Goal: Navigation & Orientation: Find specific page/section

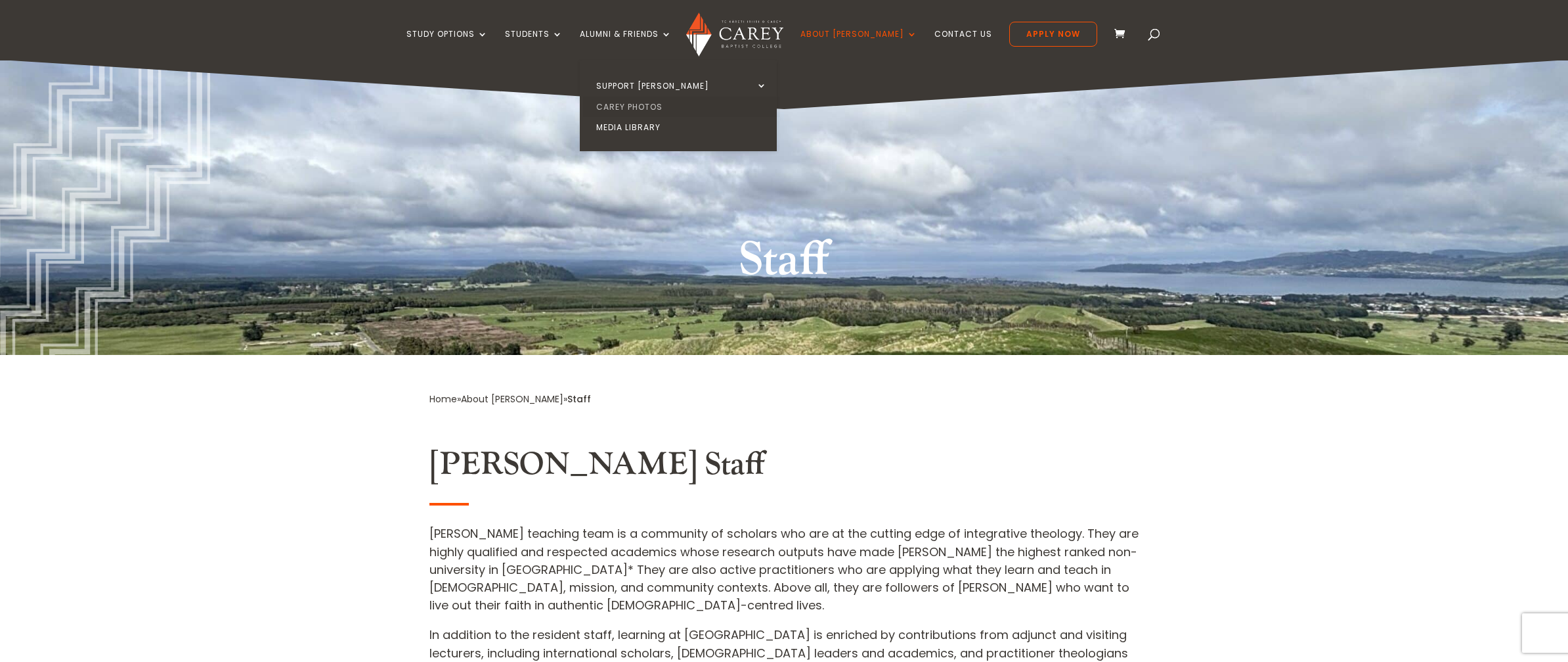
click at [650, 100] on link "Carey Photos" at bounding box center [681, 107] width 197 height 21
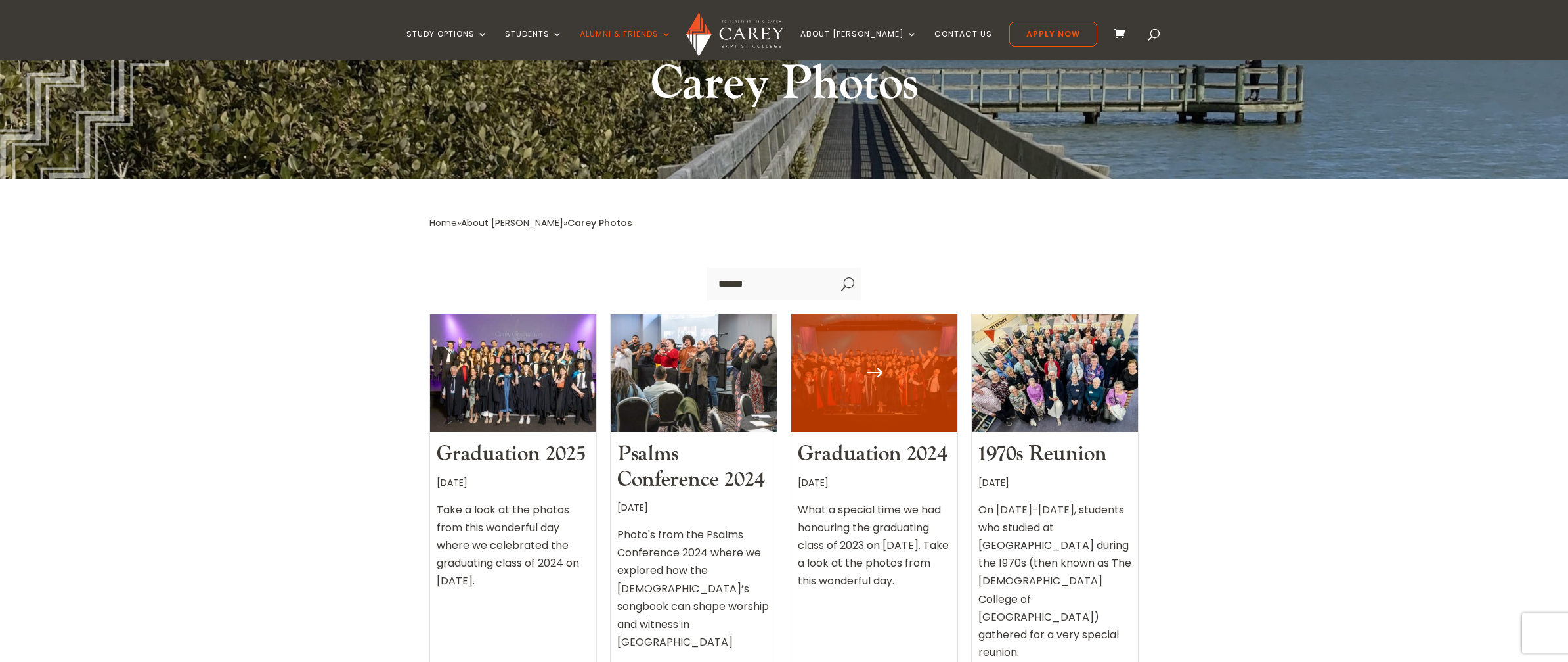
scroll to position [331, 0]
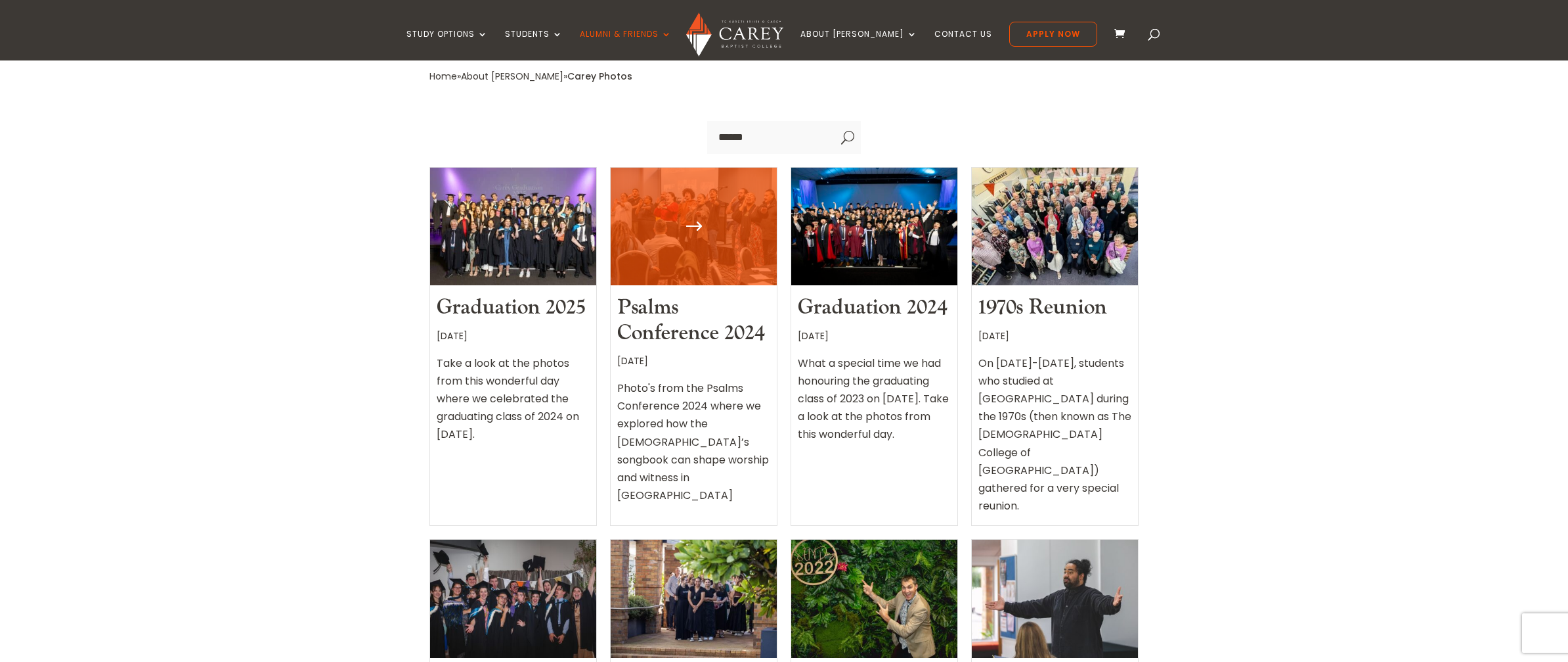
click at [700, 239] on div at bounding box center [693, 227] width 166 height 118
click at [700, 242] on div at bounding box center [693, 227] width 166 height 118
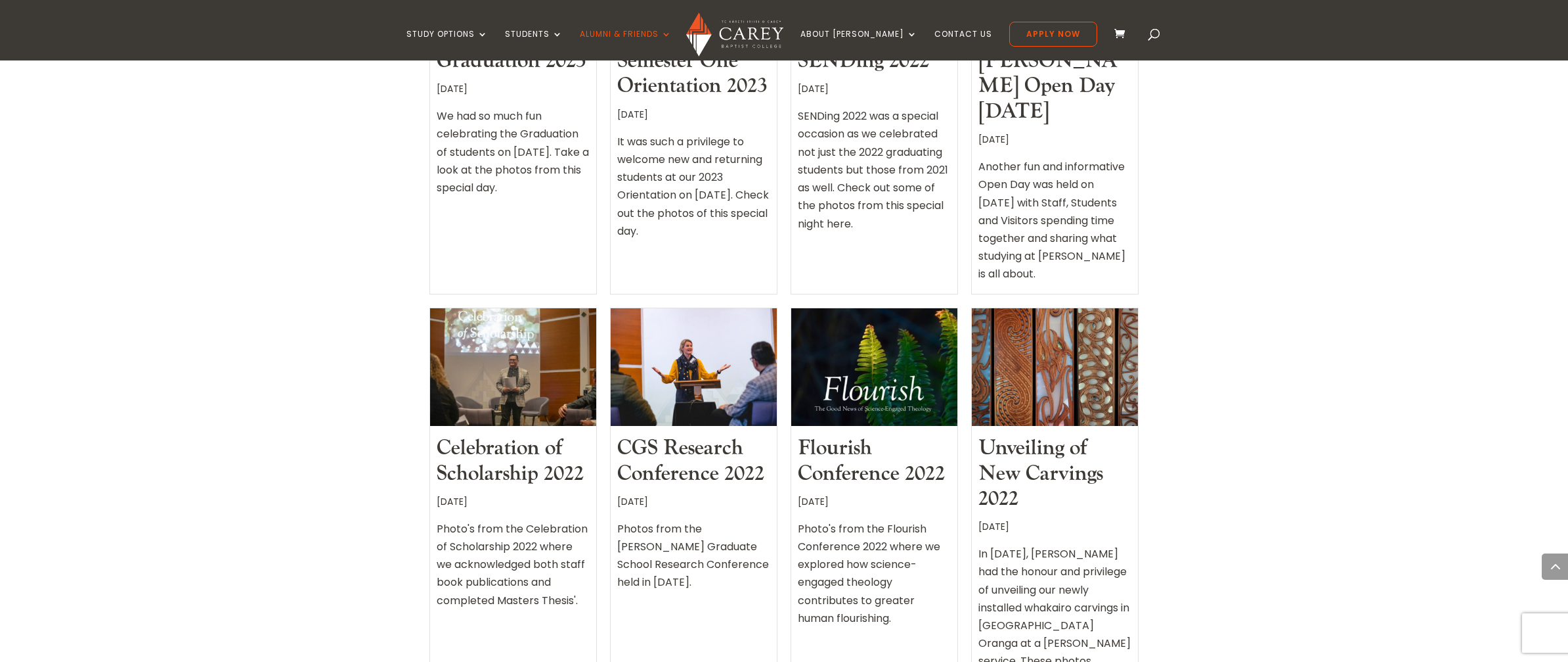
scroll to position [932, 0]
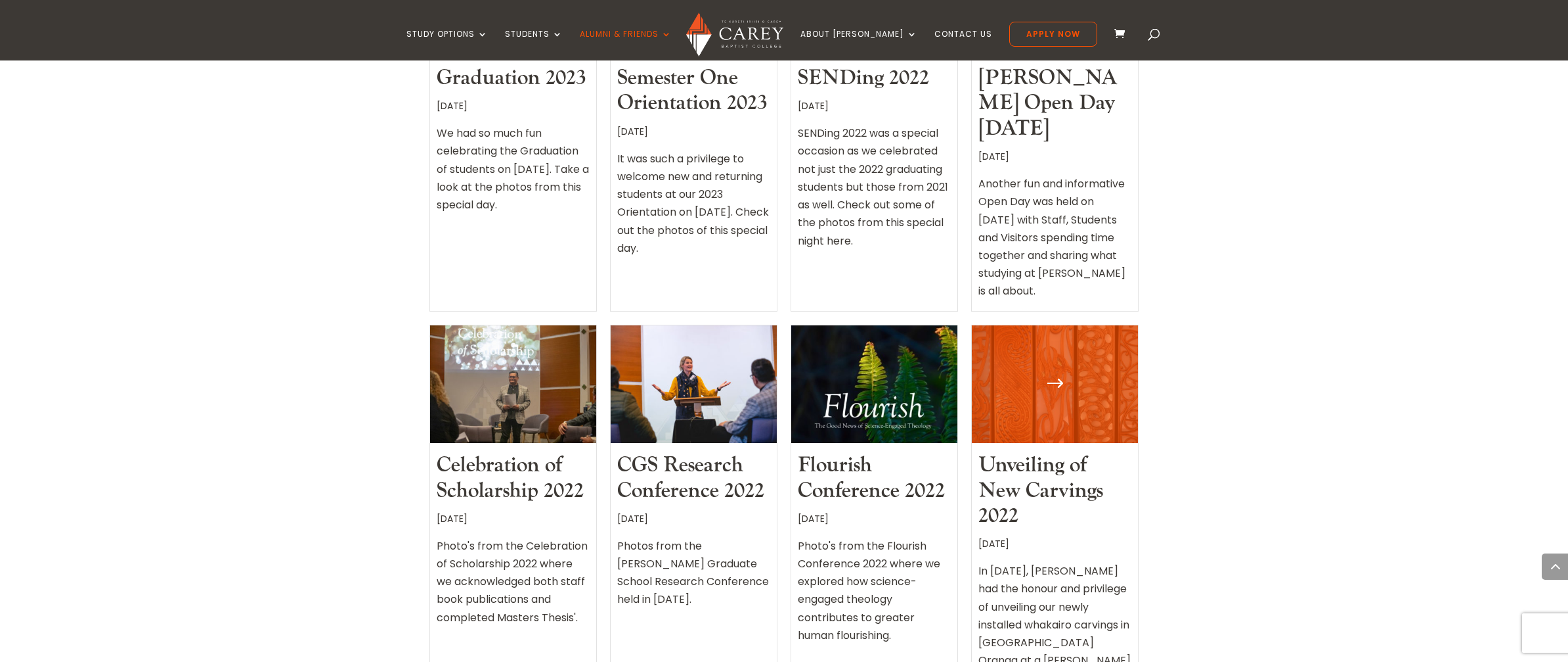
click at [1046, 325] on div at bounding box center [1055, 384] width 166 height 118
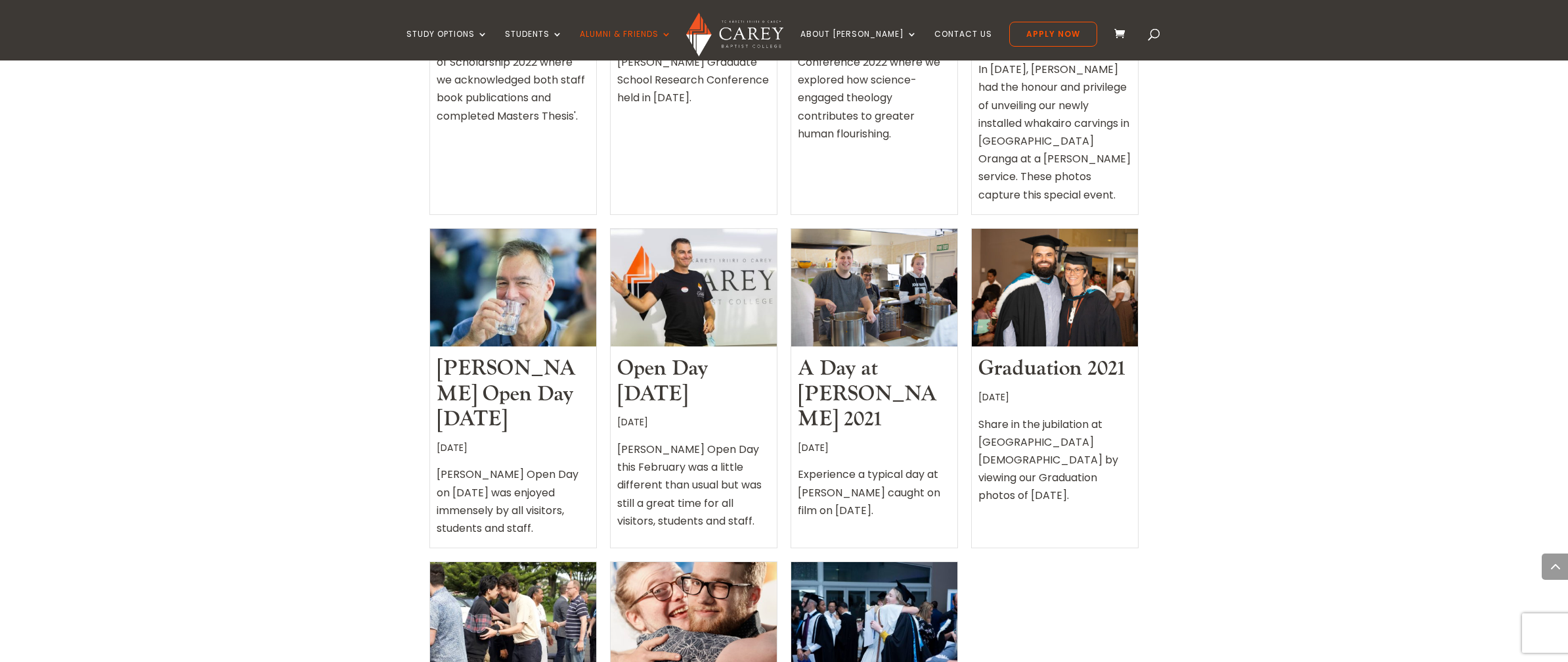
scroll to position [938, 0]
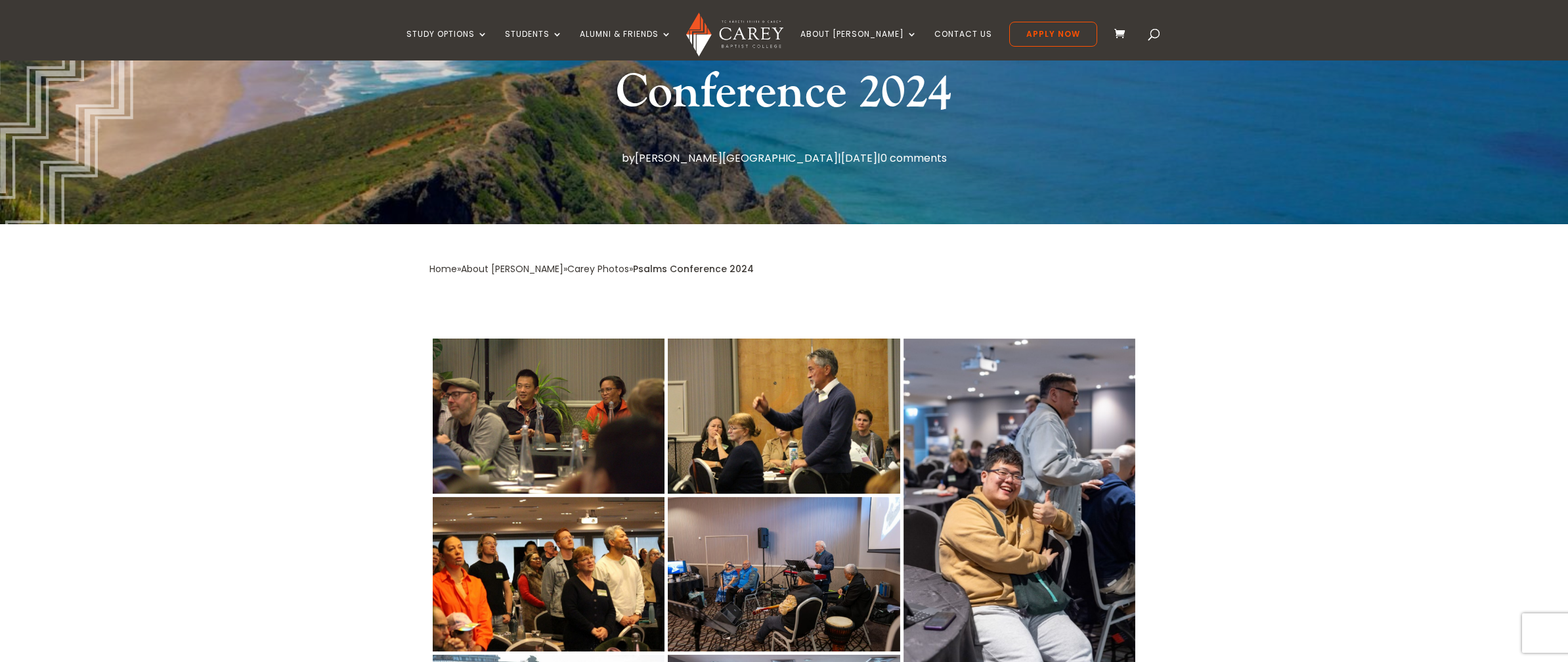
scroll to position [323, 0]
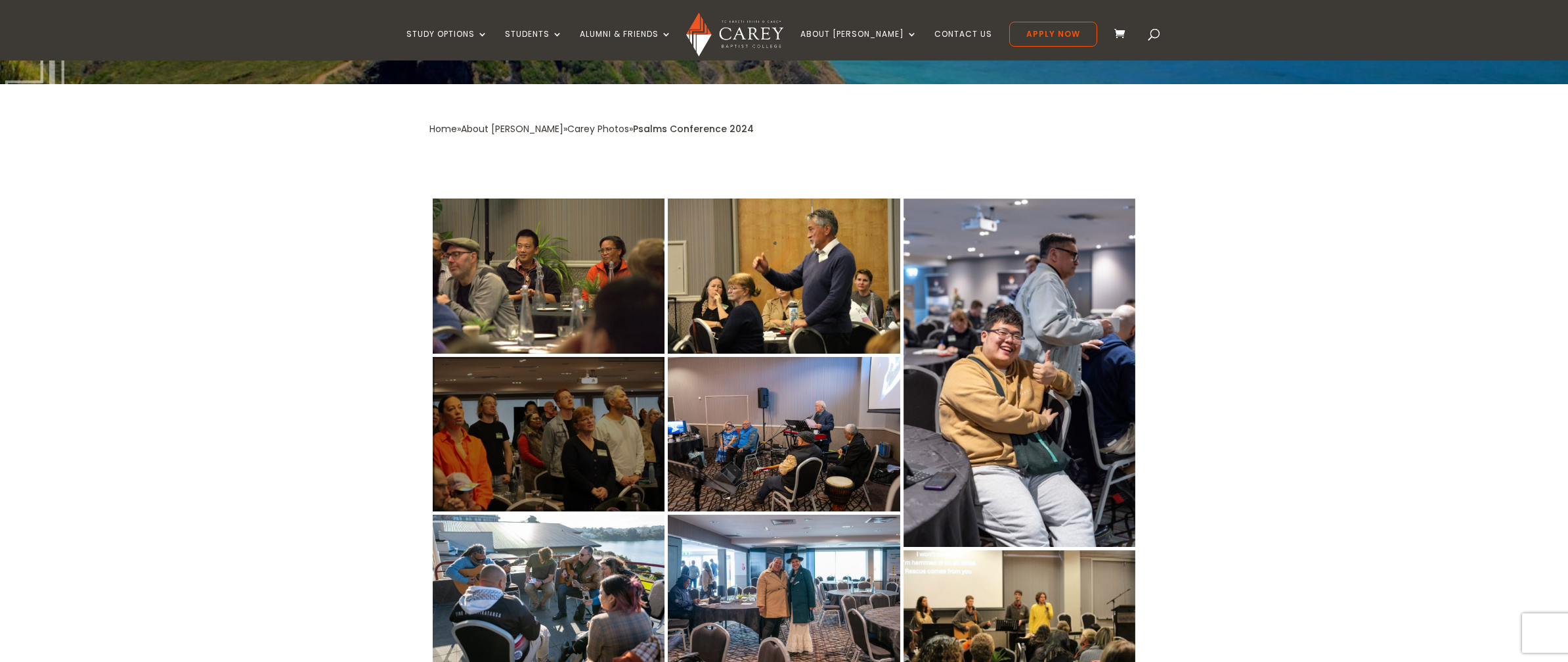
click at [508, 445] on div at bounding box center [548, 434] width 232 height 155
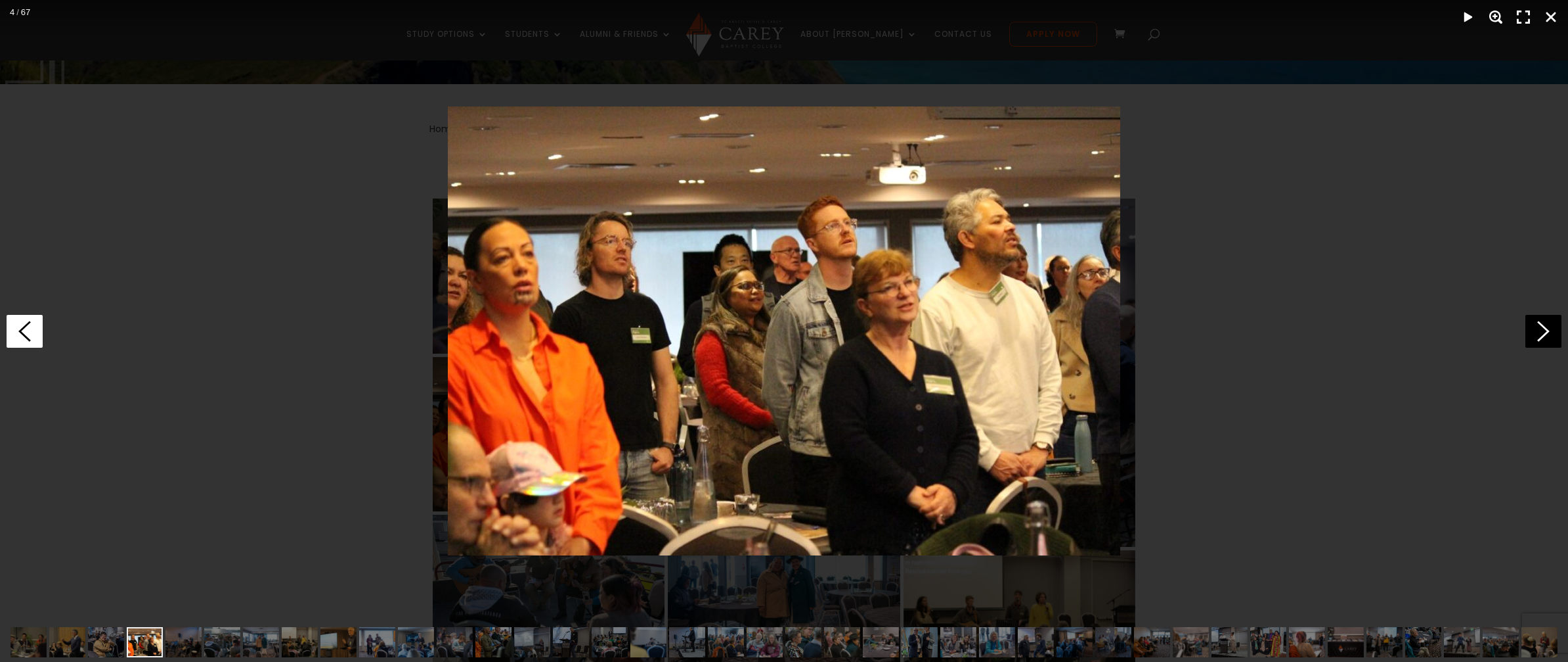
click at [30, 335] on icon at bounding box center [24, 331] width 36 height 33
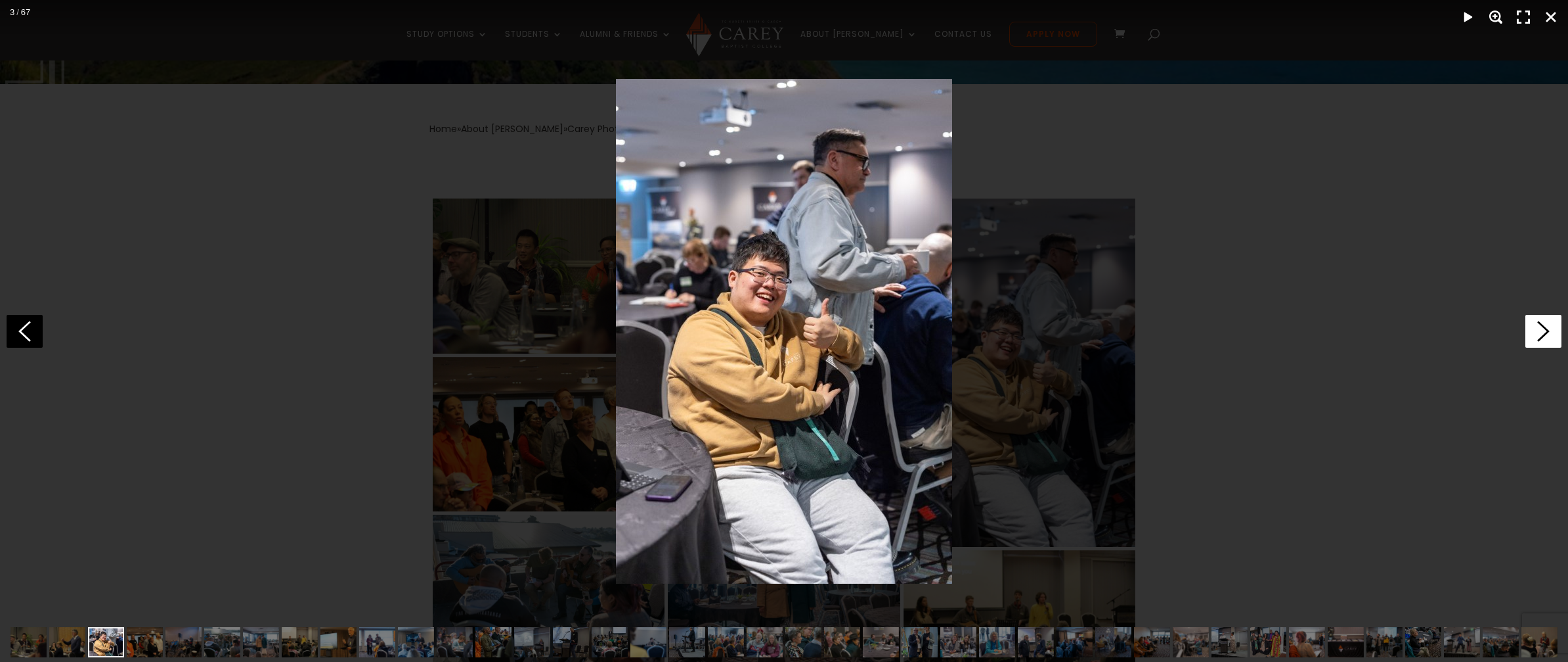
click at [1534, 331] on icon at bounding box center [1544, 331] width 36 height 33
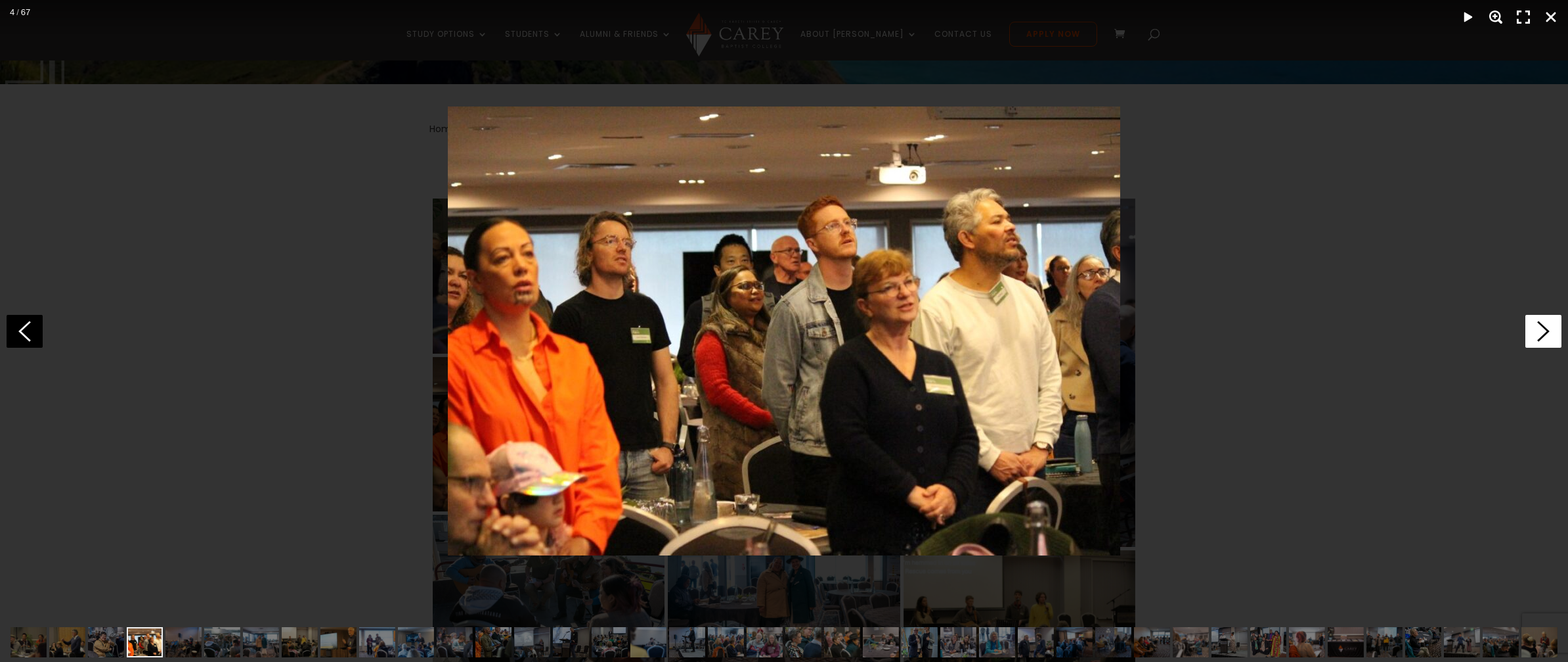
click at [1534, 331] on icon at bounding box center [1544, 331] width 36 height 33
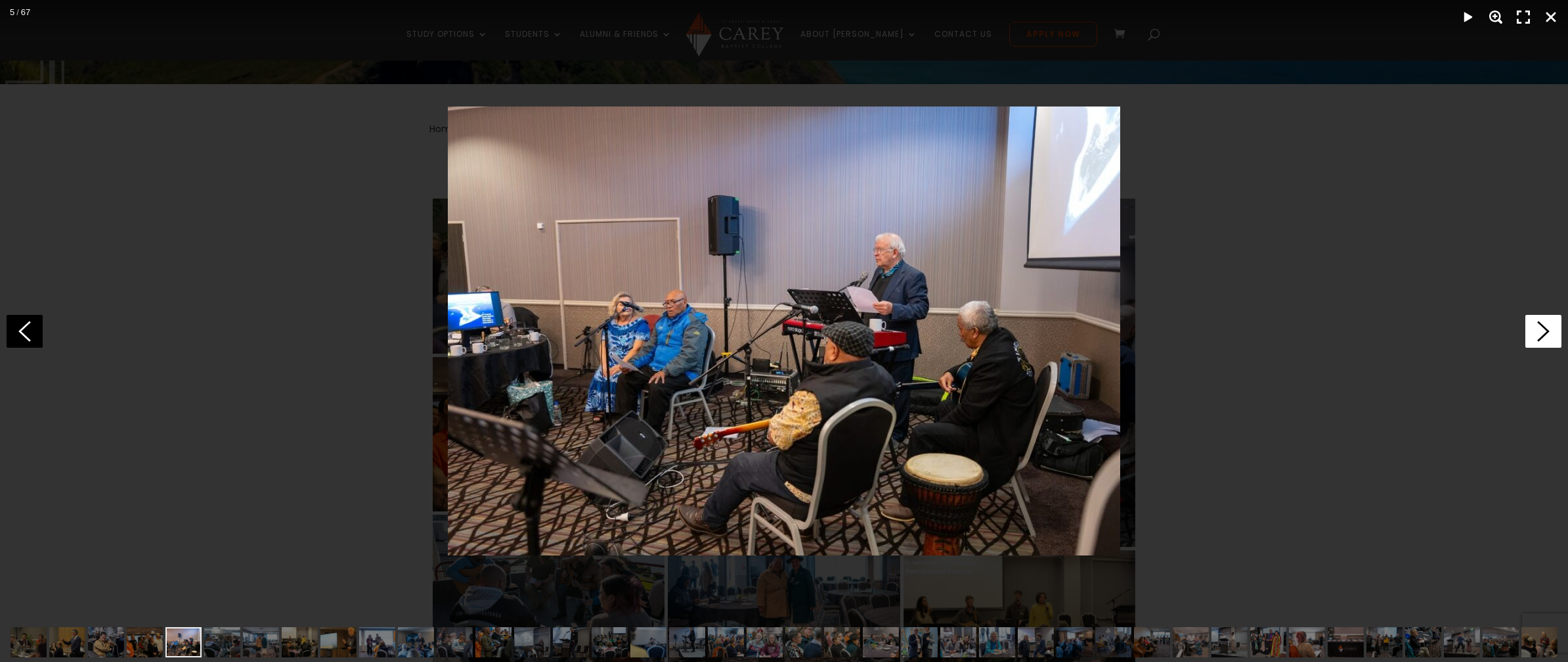
click at [1534, 331] on icon at bounding box center [1544, 331] width 36 height 33
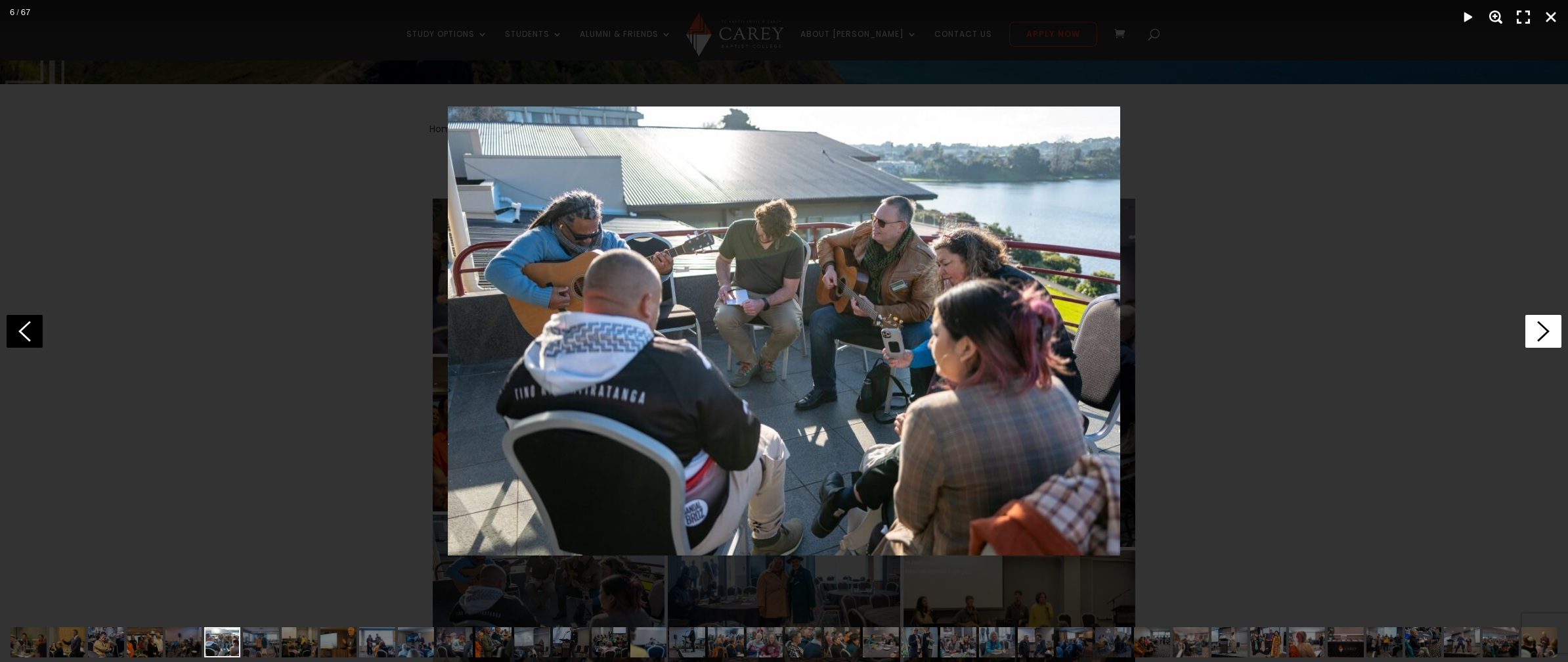
click at [1534, 331] on icon at bounding box center [1544, 331] width 36 height 33
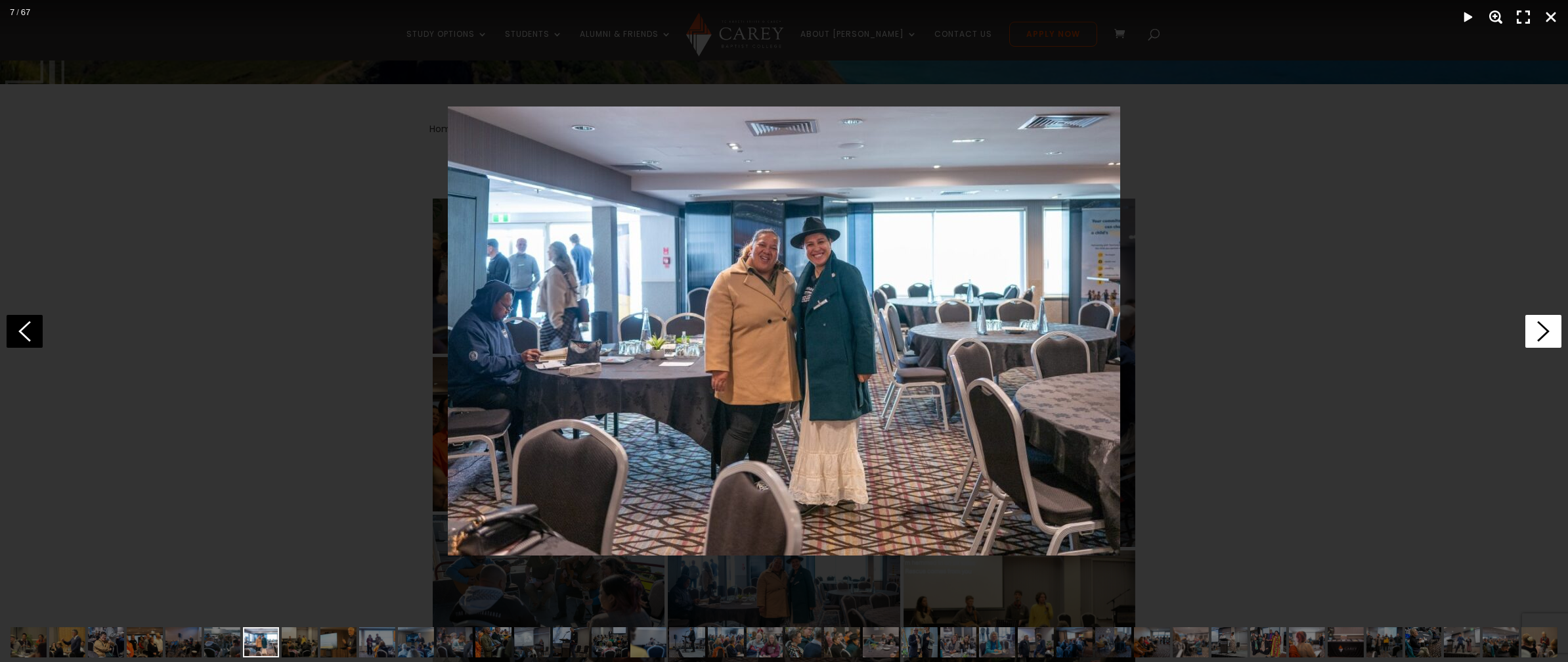
click at [1534, 331] on icon at bounding box center [1544, 331] width 36 height 33
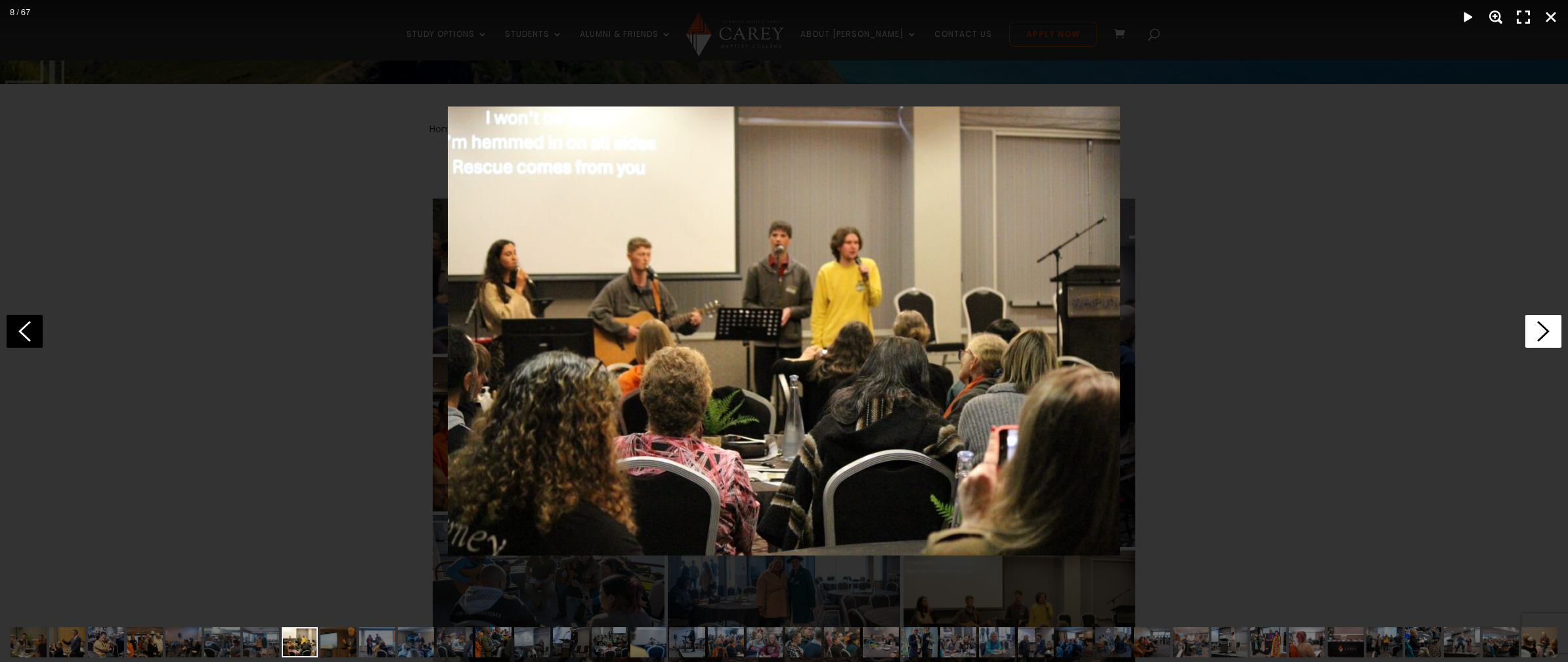
click at [1534, 331] on icon at bounding box center [1544, 331] width 36 height 33
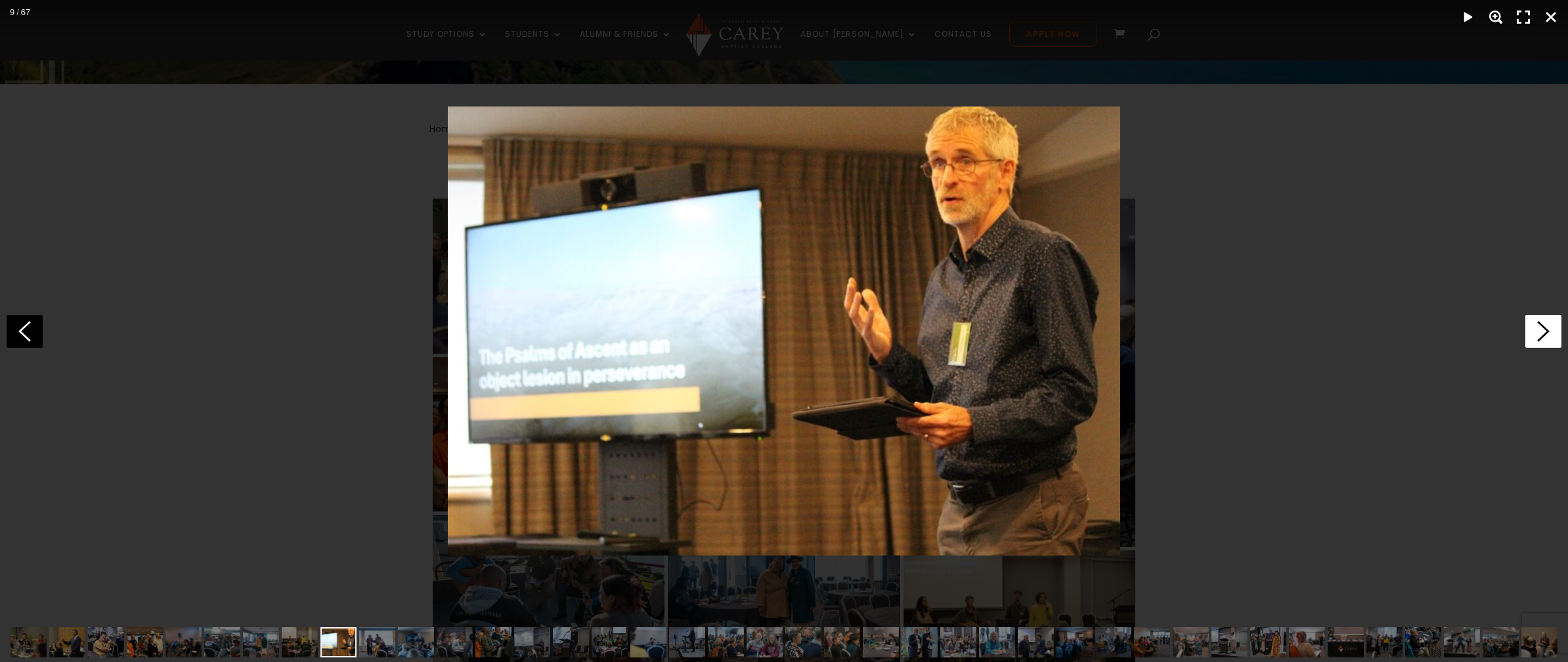
click at [1534, 331] on icon at bounding box center [1544, 331] width 36 height 33
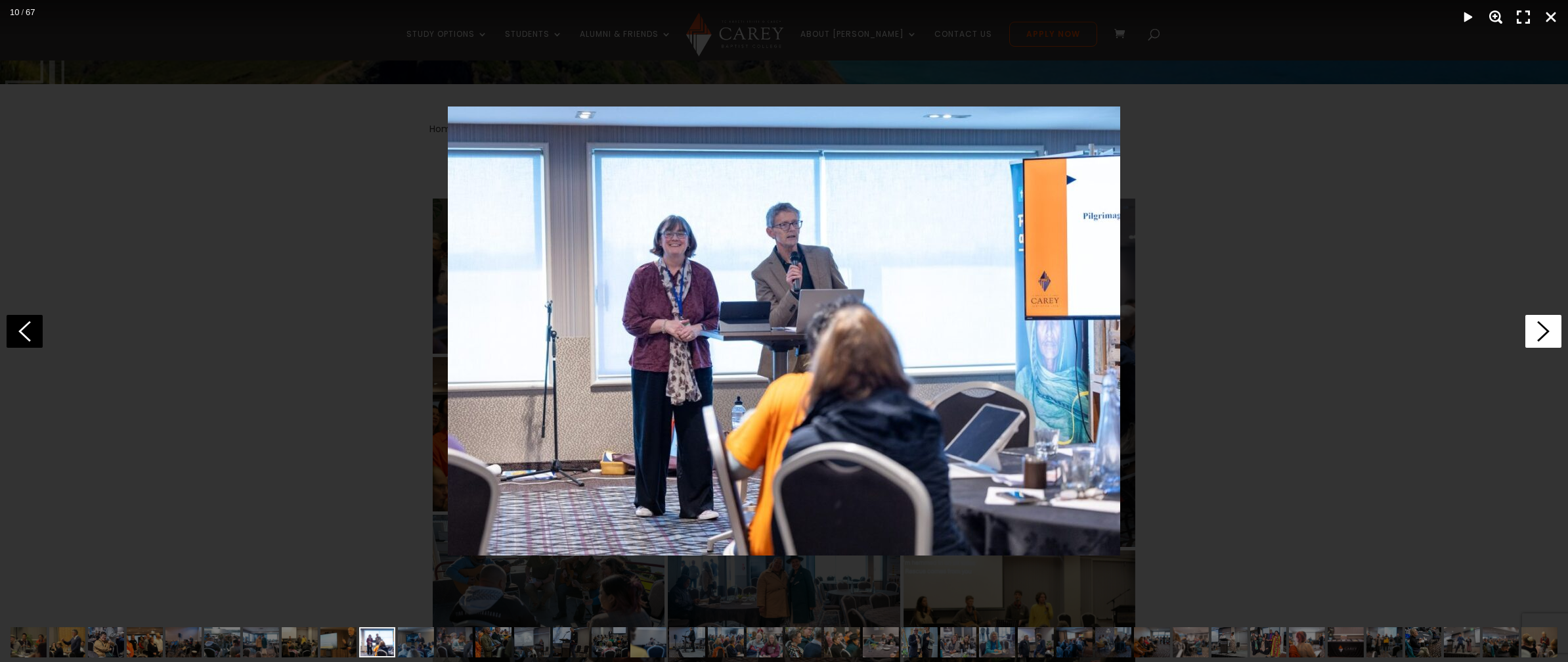
click at [1534, 331] on icon at bounding box center [1544, 331] width 36 height 33
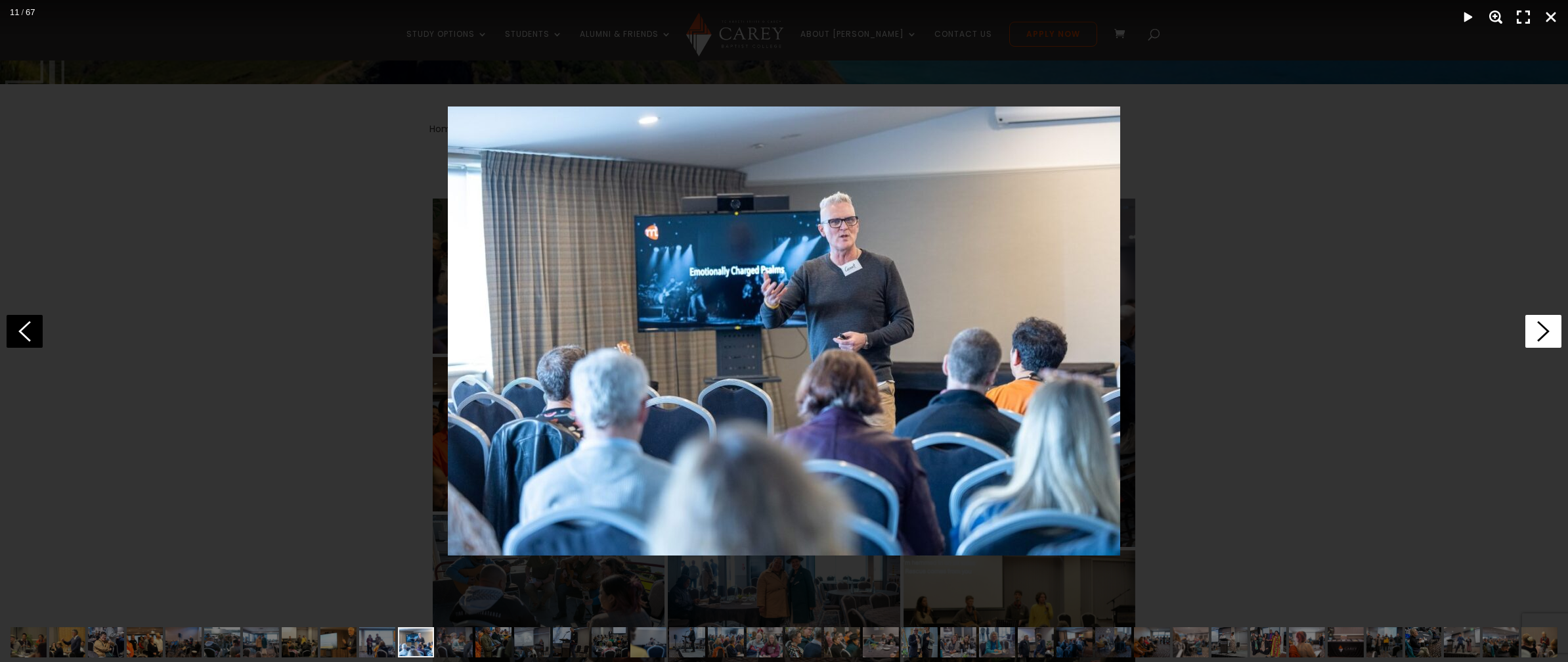
click at [1534, 331] on icon at bounding box center [1544, 331] width 36 height 33
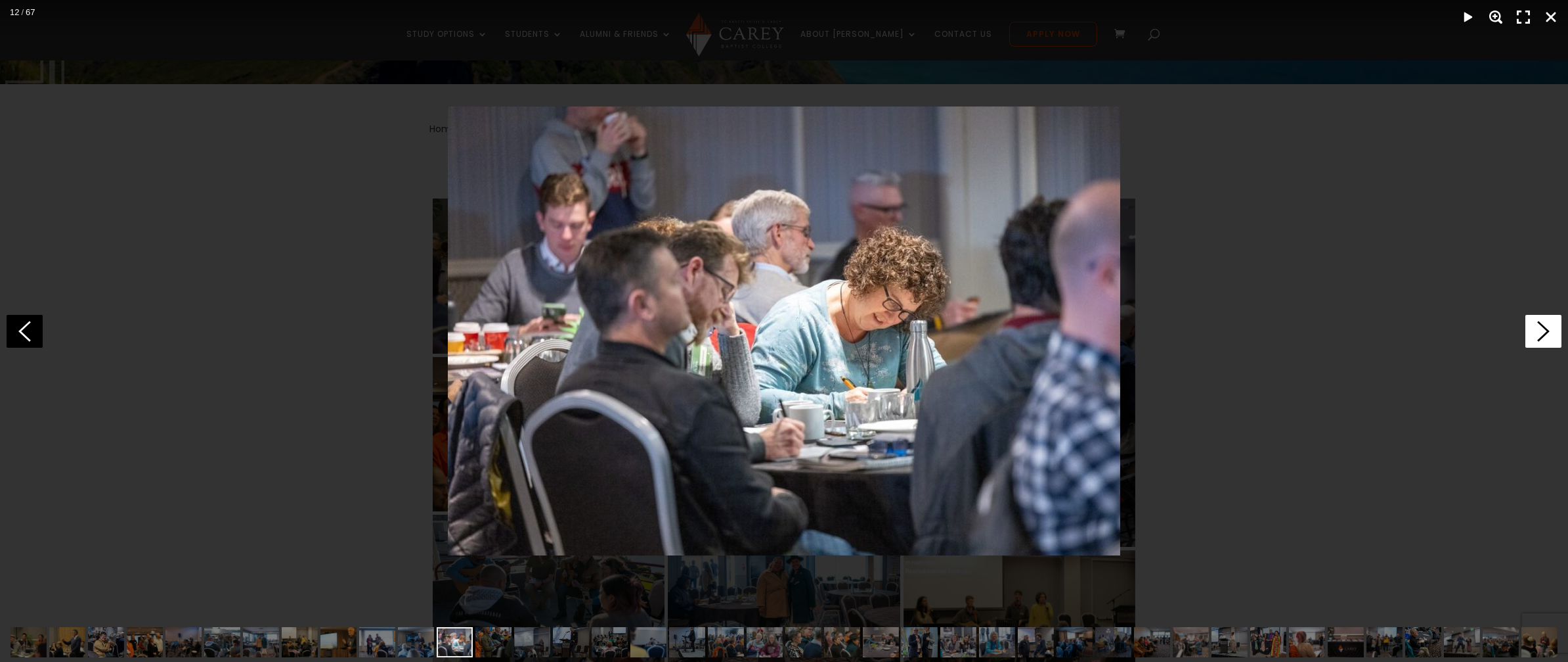
click at [1534, 331] on icon at bounding box center [1544, 331] width 36 height 33
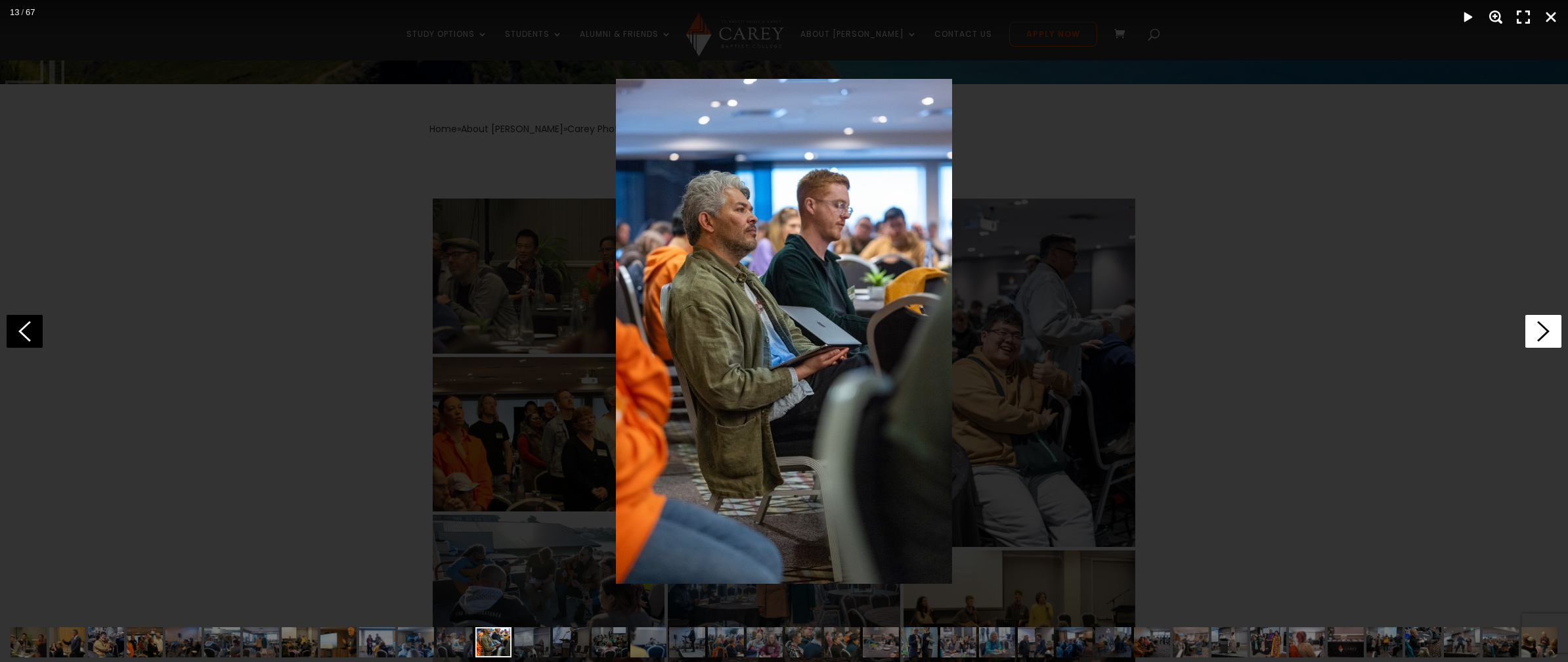
click at [1534, 331] on icon at bounding box center [1544, 331] width 36 height 33
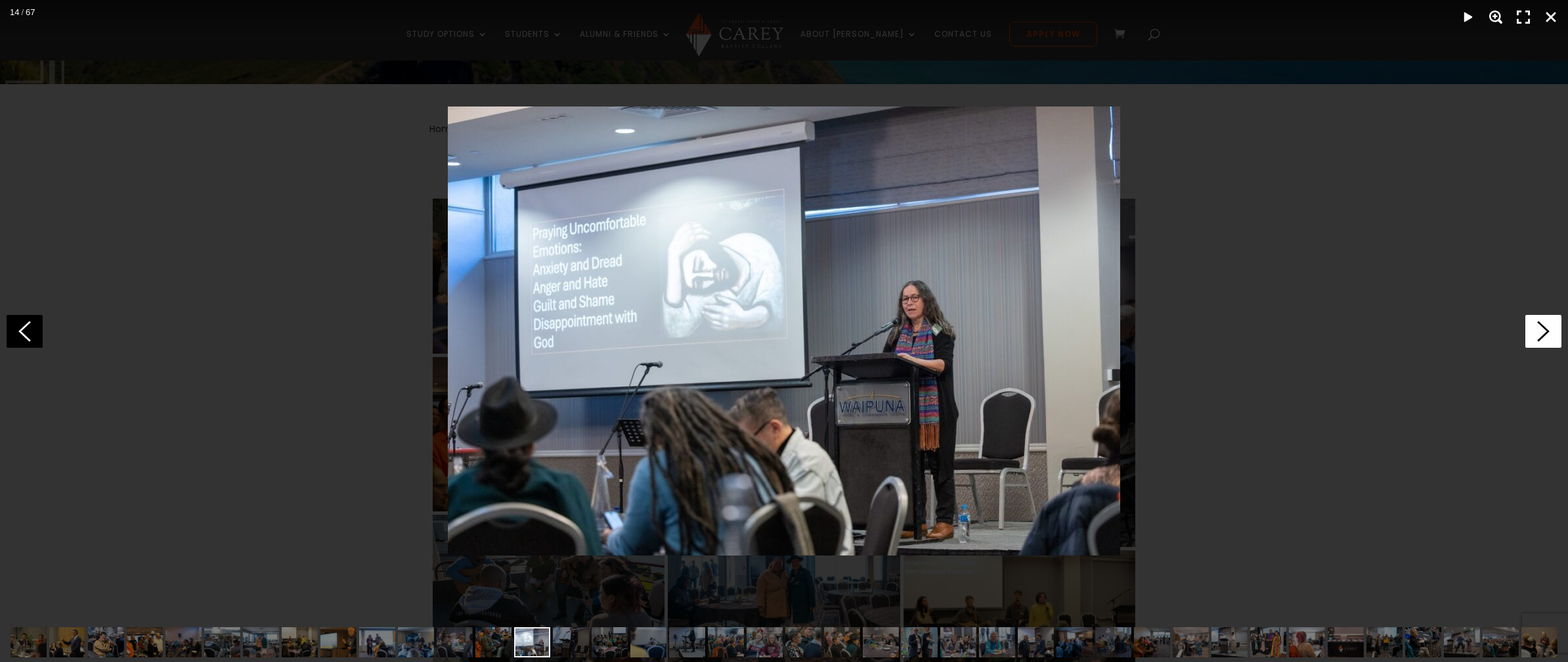
click at [1534, 331] on icon at bounding box center [1544, 331] width 36 height 33
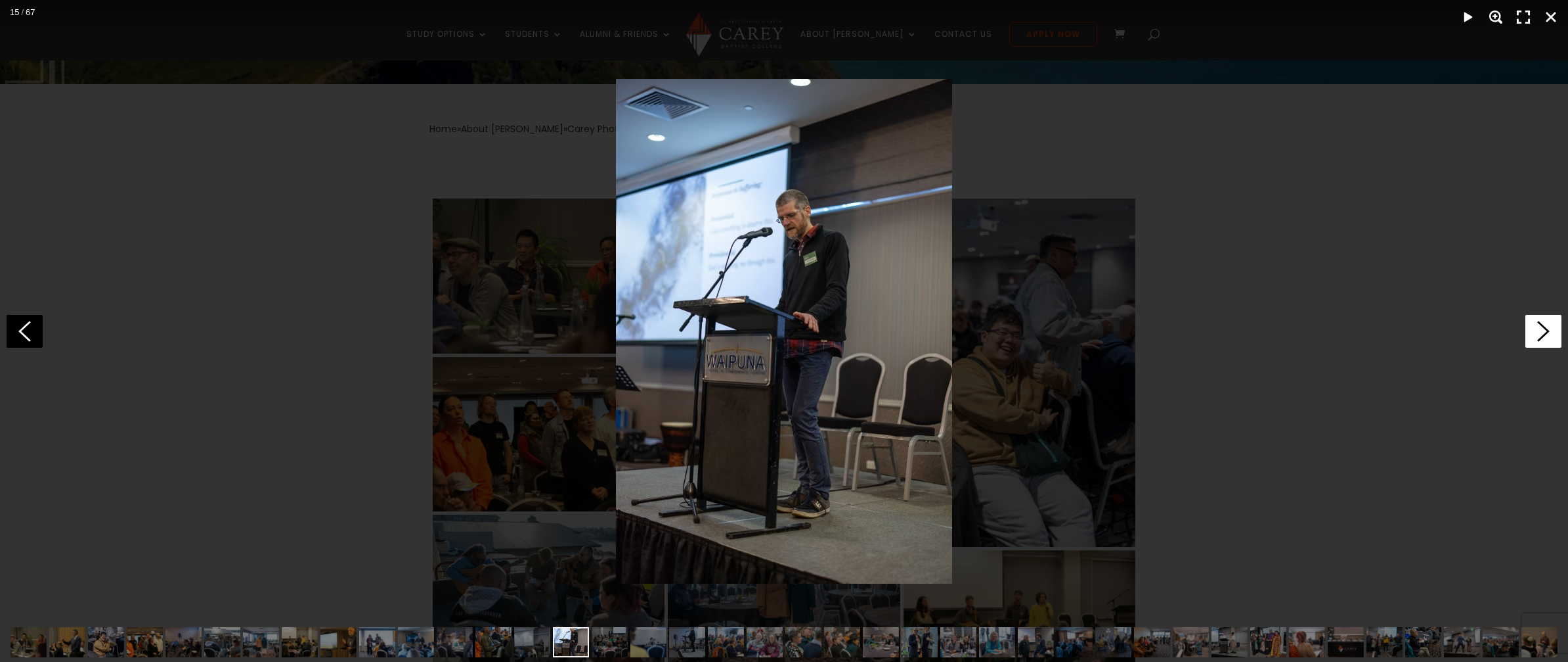
click at [1534, 331] on icon at bounding box center [1544, 331] width 36 height 33
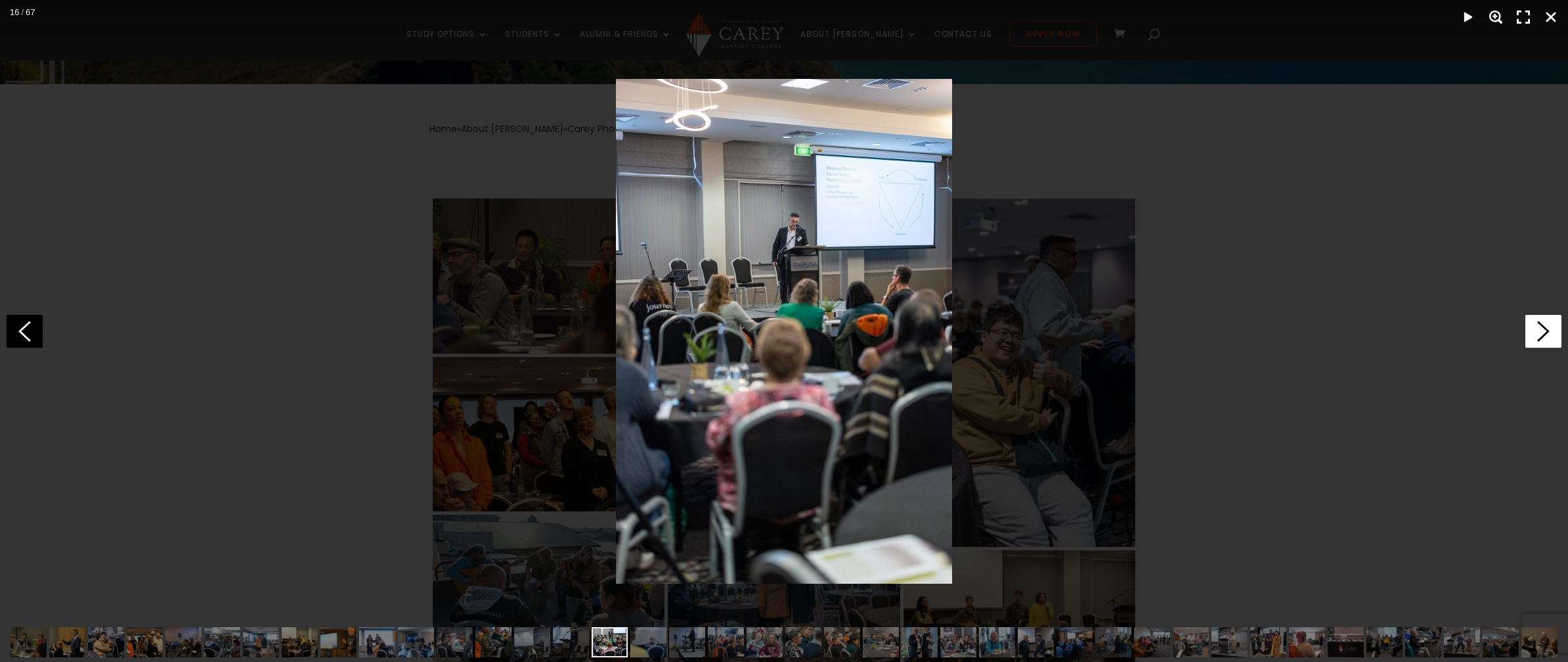
click at [1534, 331] on icon at bounding box center [1544, 331] width 36 height 33
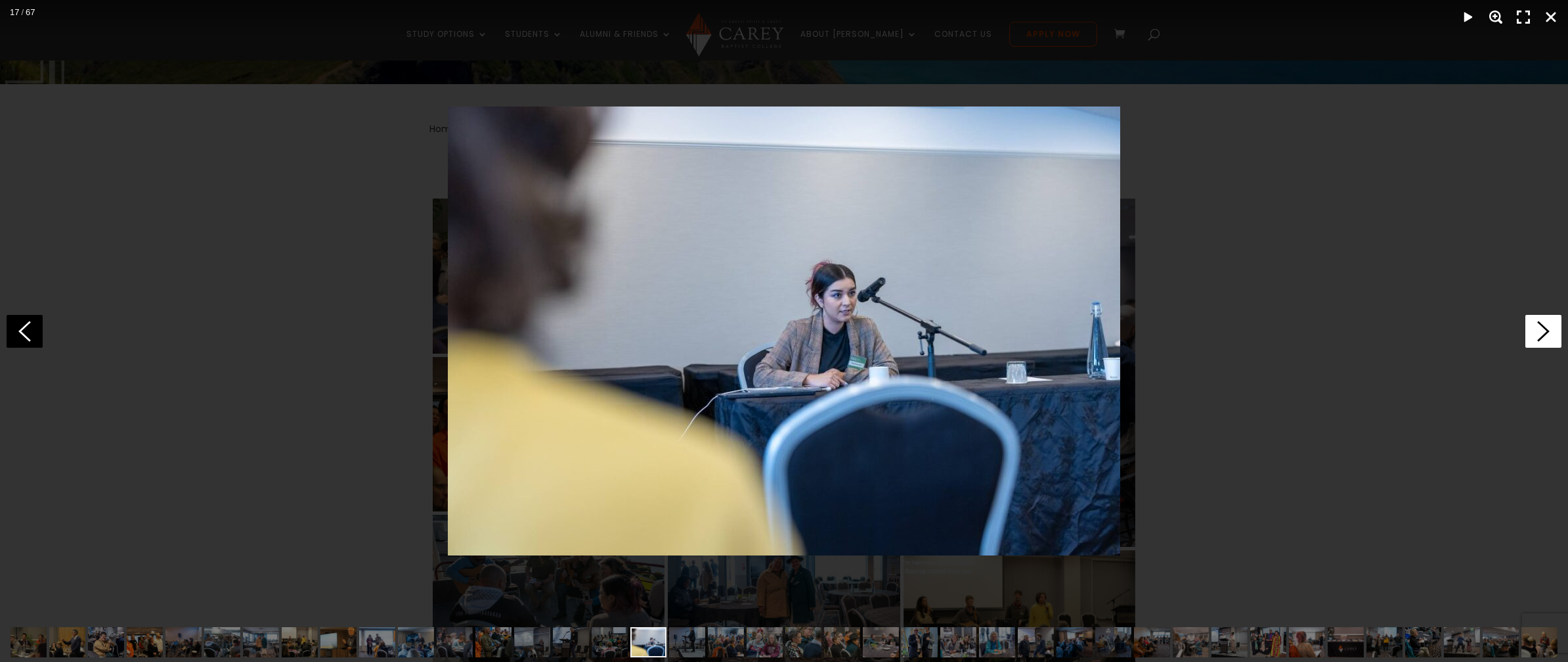
click at [1534, 331] on icon at bounding box center [1544, 331] width 36 height 33
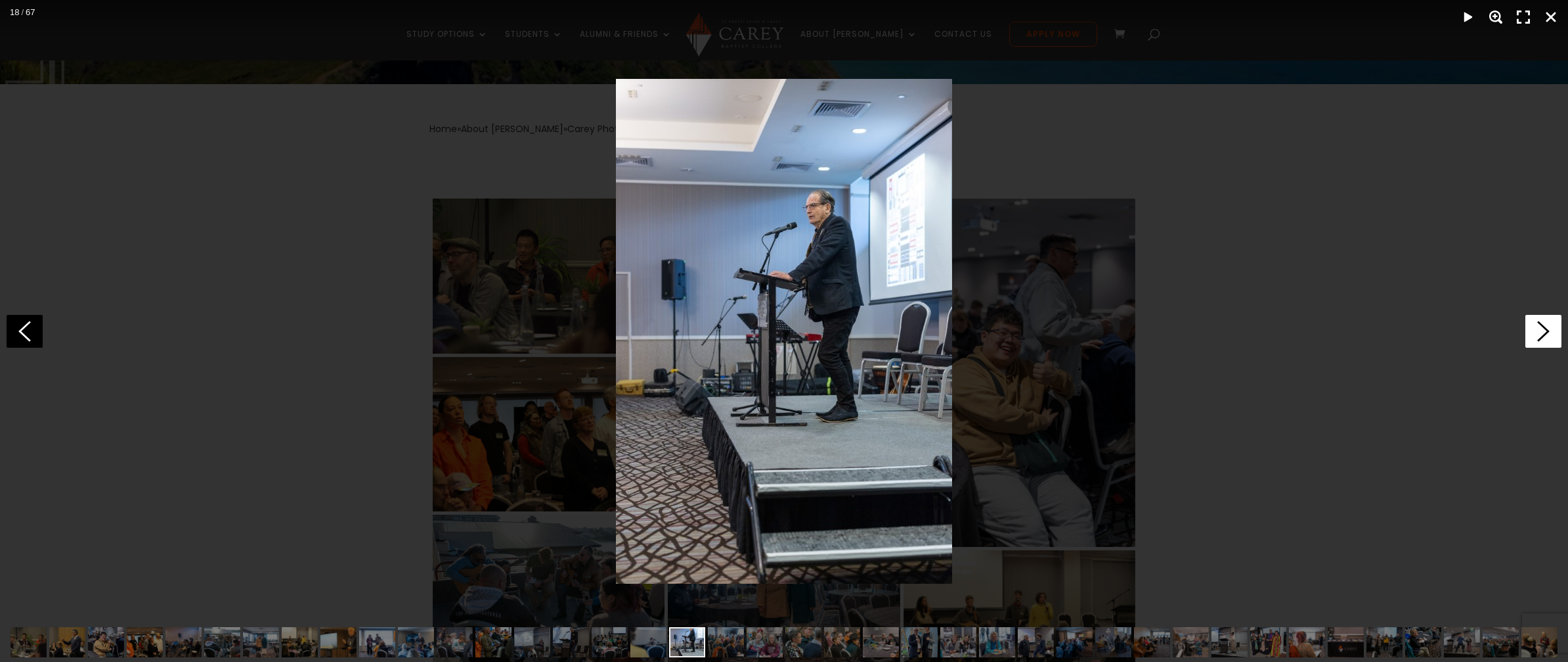
click at [1534, 331] on icon at bounding box center [1544, 331] width 36 height 33
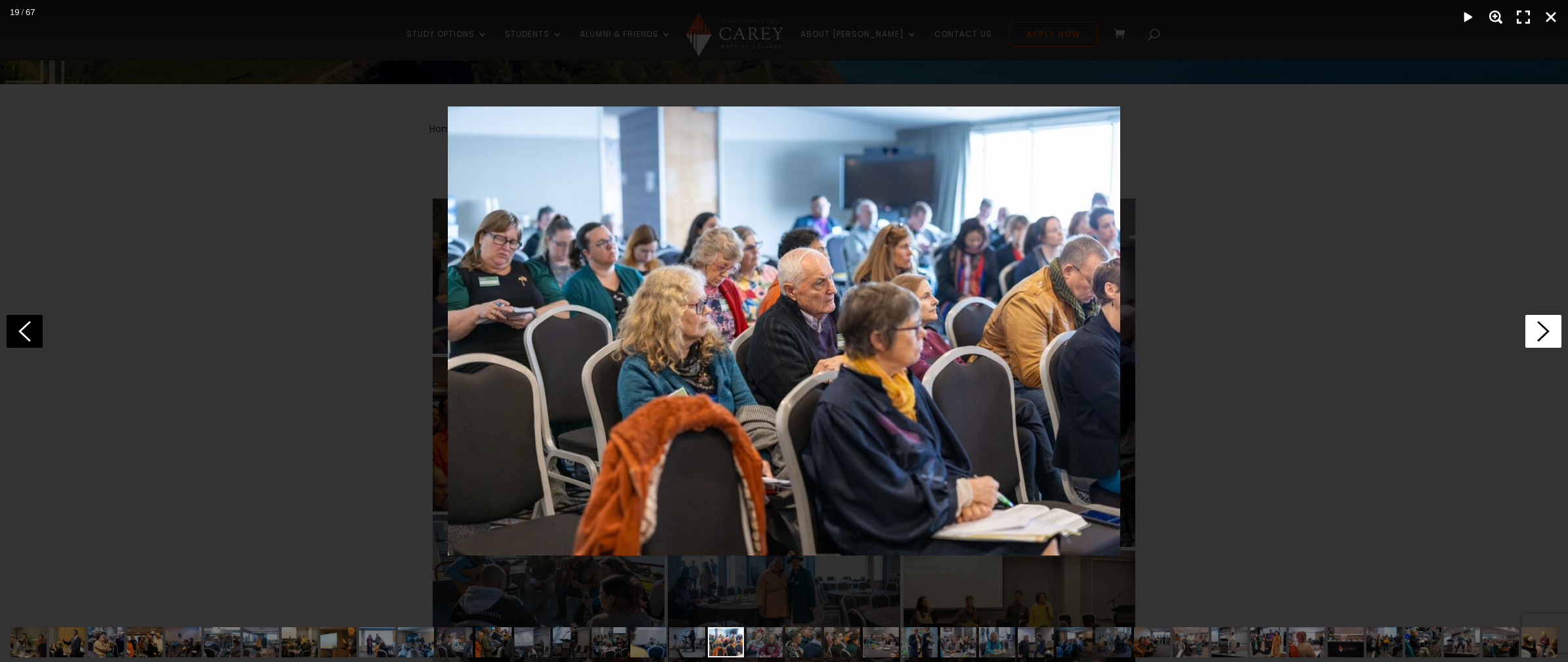
click at [1534, 331] on icon at bounding box center [1544, 331] width 36 height 33
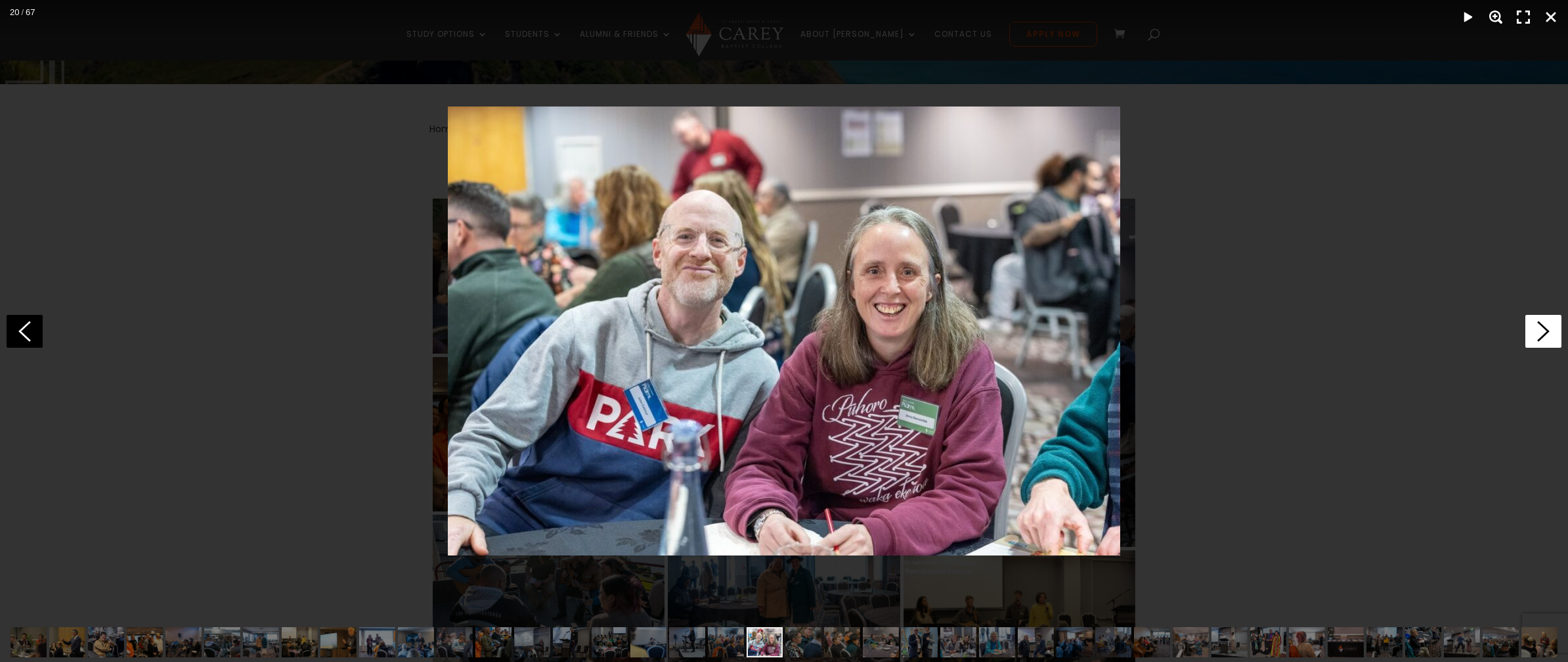
click at [1534, 331] on icon at bounding box center [1544, 331] width 36 height 33
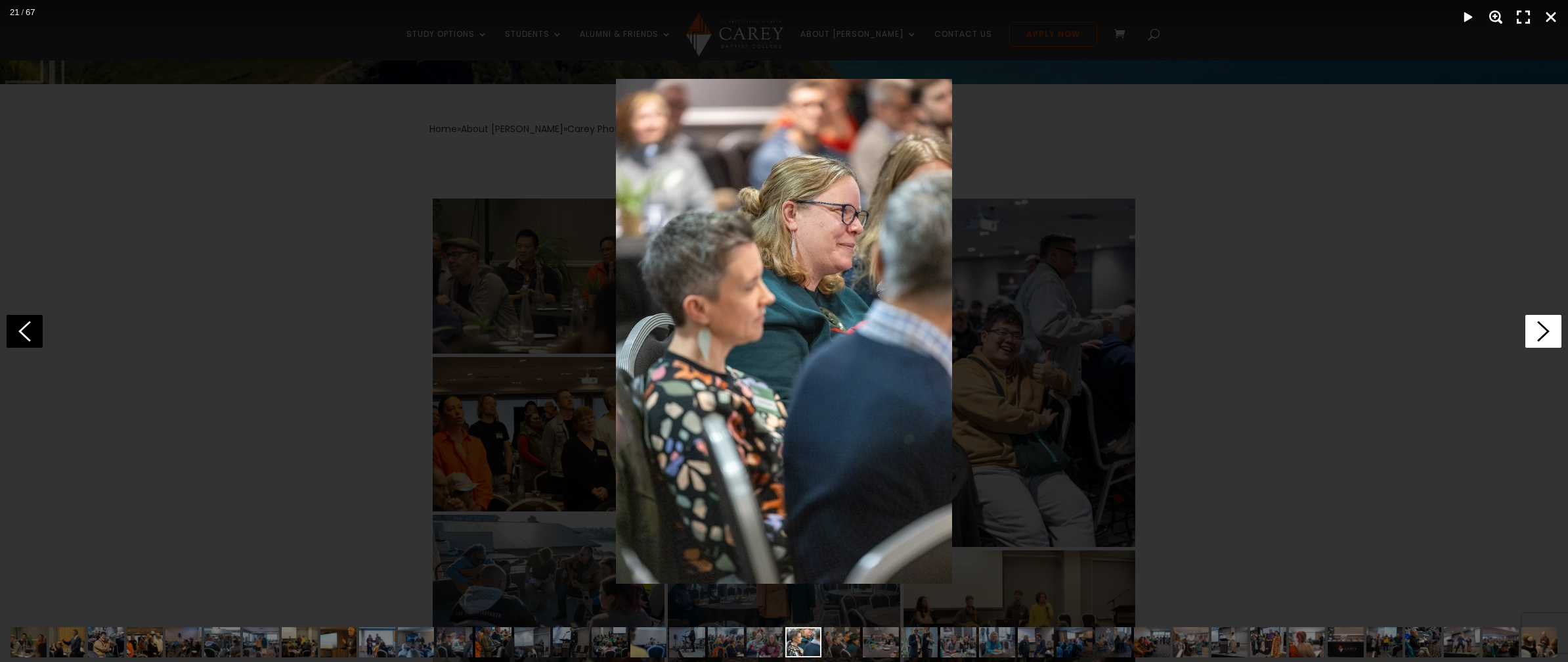
click at [1534, 331] on icon at bounding box center [1544, 331] width 36 height 33
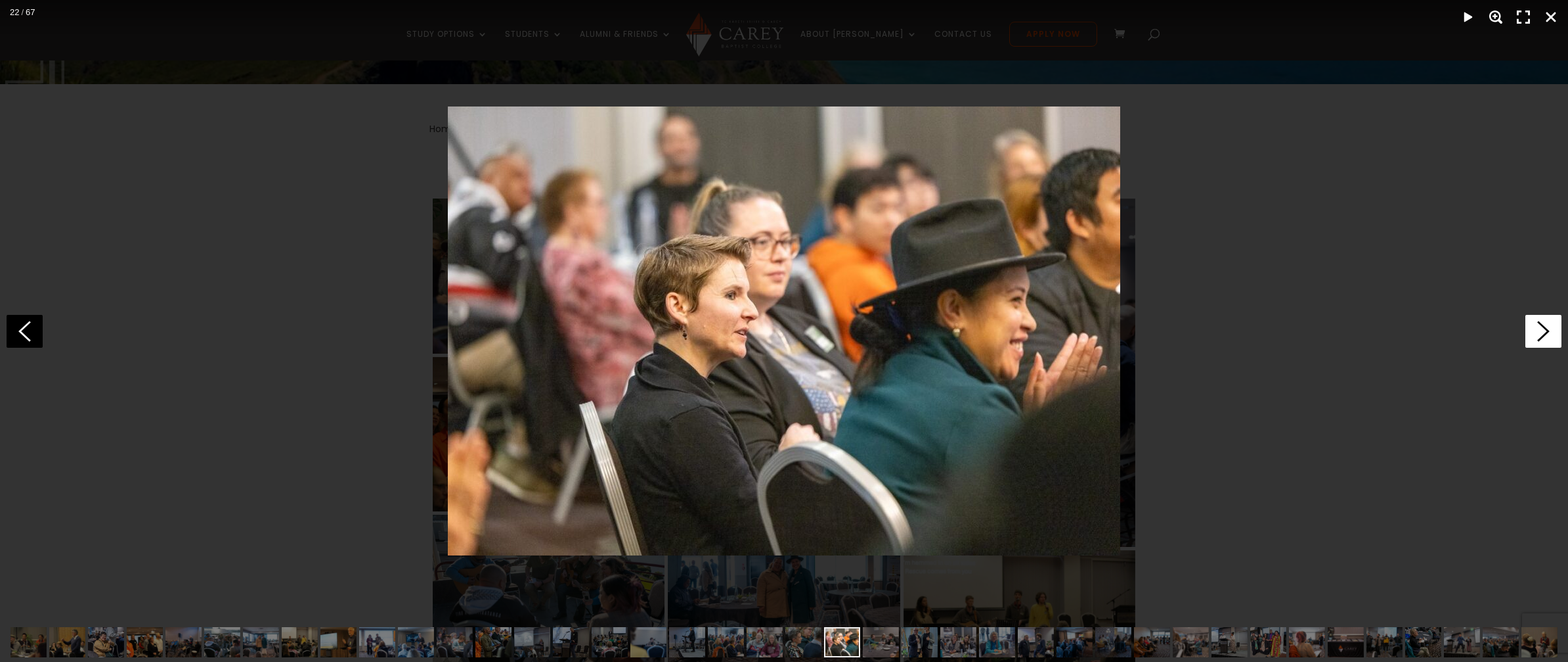
click at [1534, 331] on icon at bounding box center [1544, 331] width 36 height 33
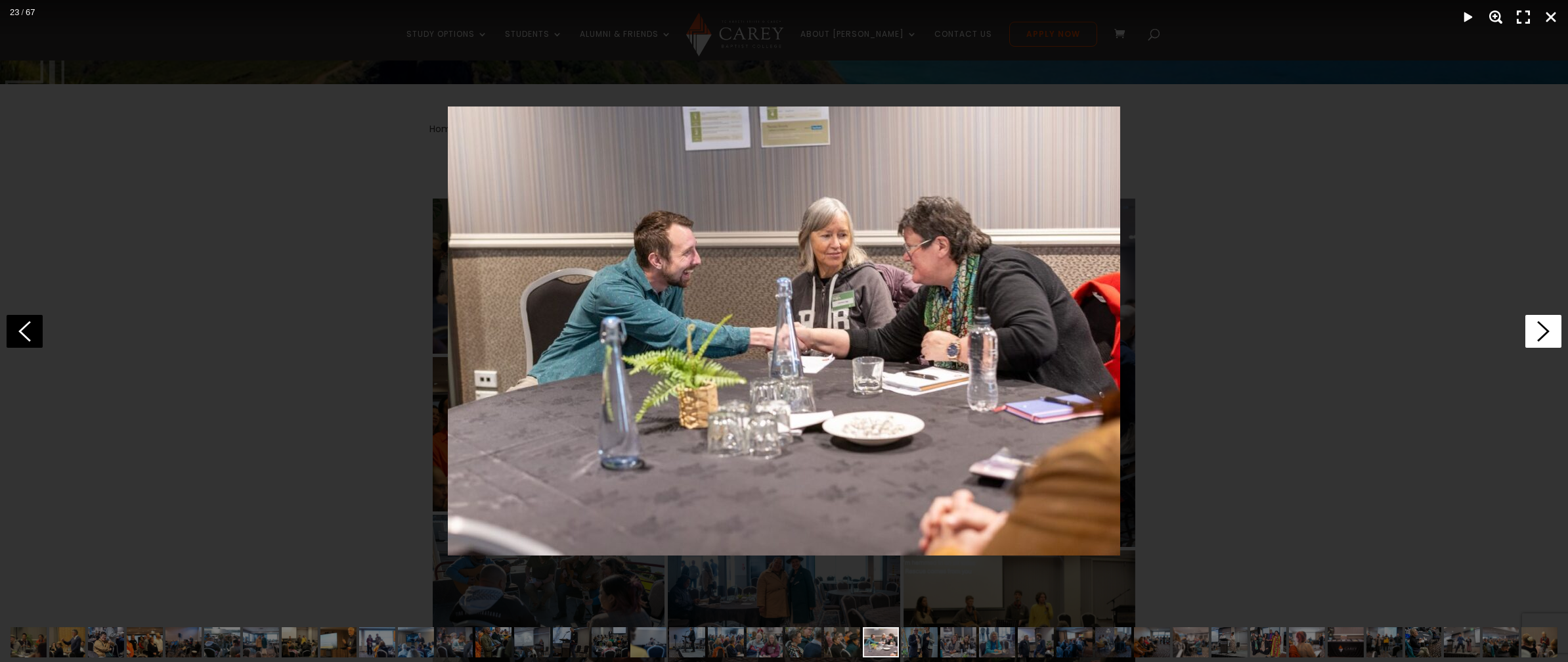
click at [1534, 331] on icon at bounding box center [1544, 331] width 36 height 33
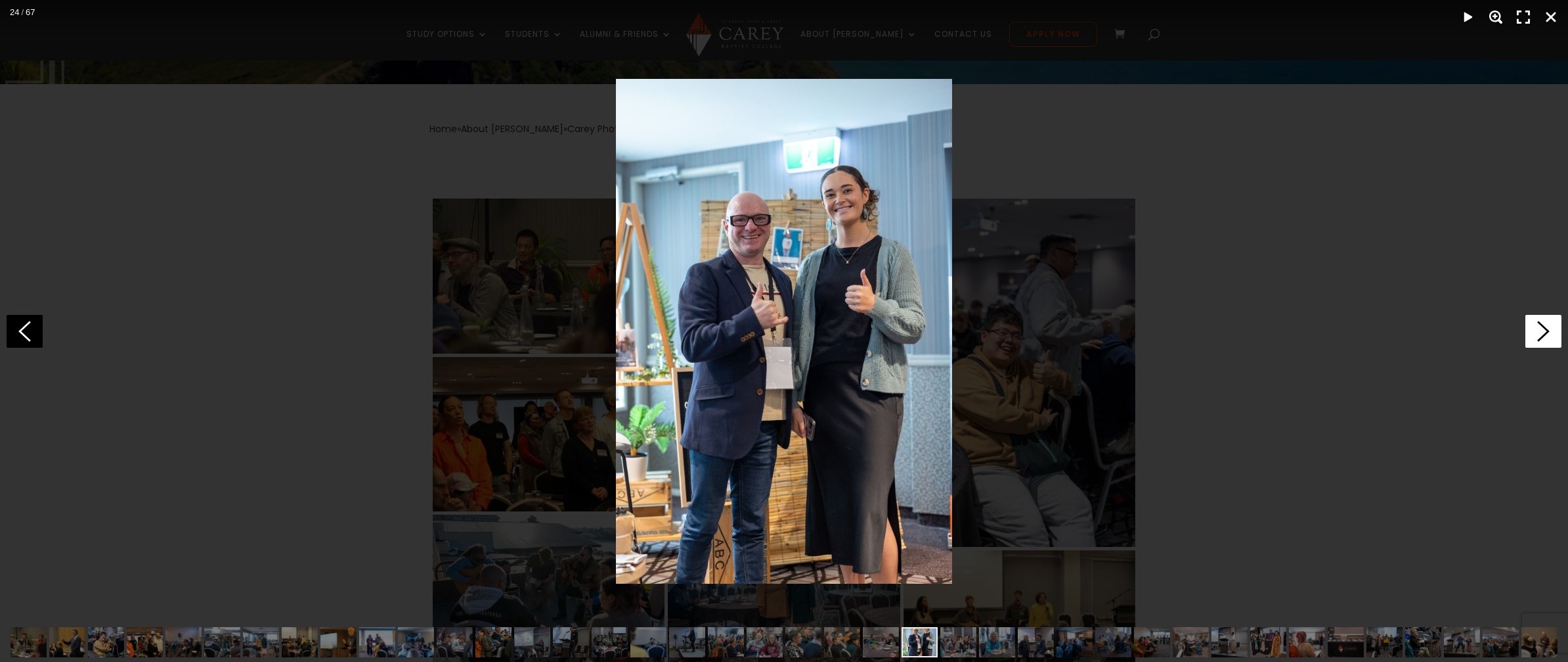
click at [1534, 331] on icon at bounding box center [1544, 331] width 36 height 33
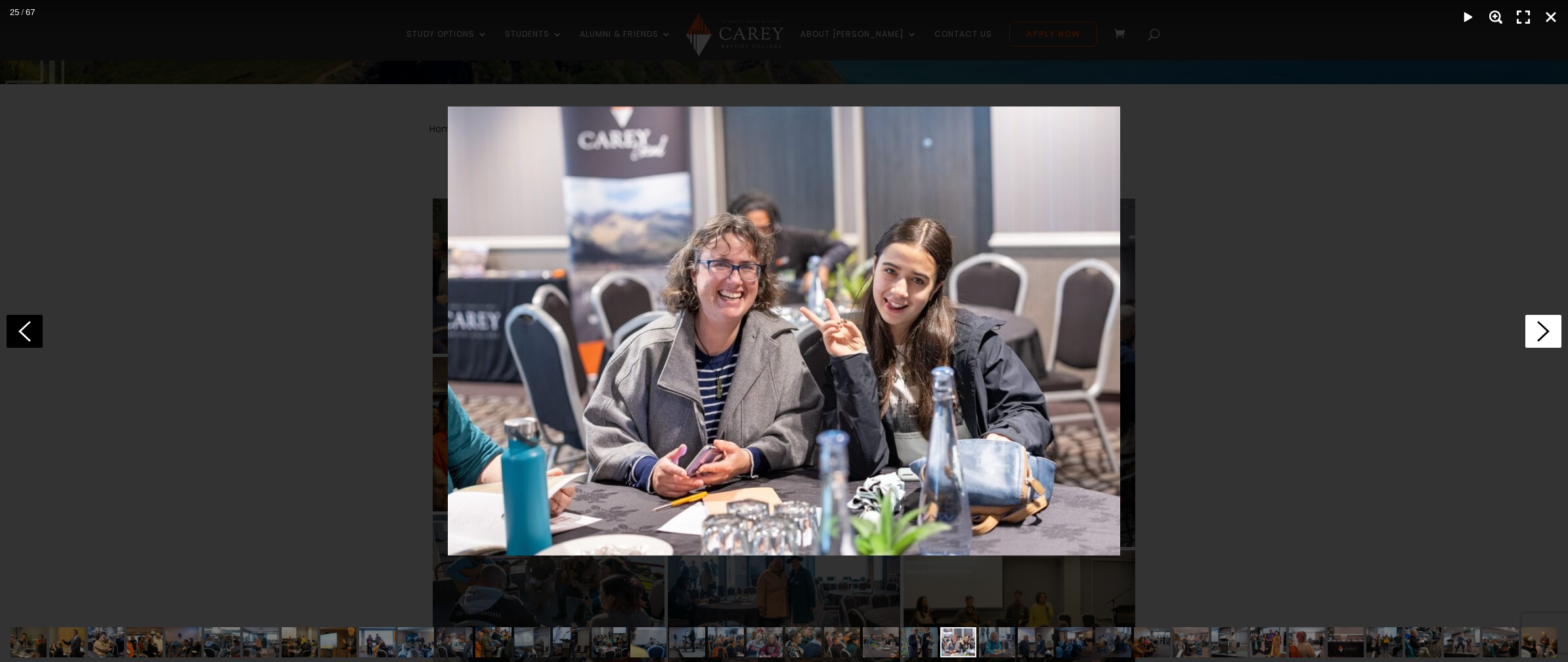
click at [1534, 331] on icon at bounding box center [1544, 331] width 36 height 33
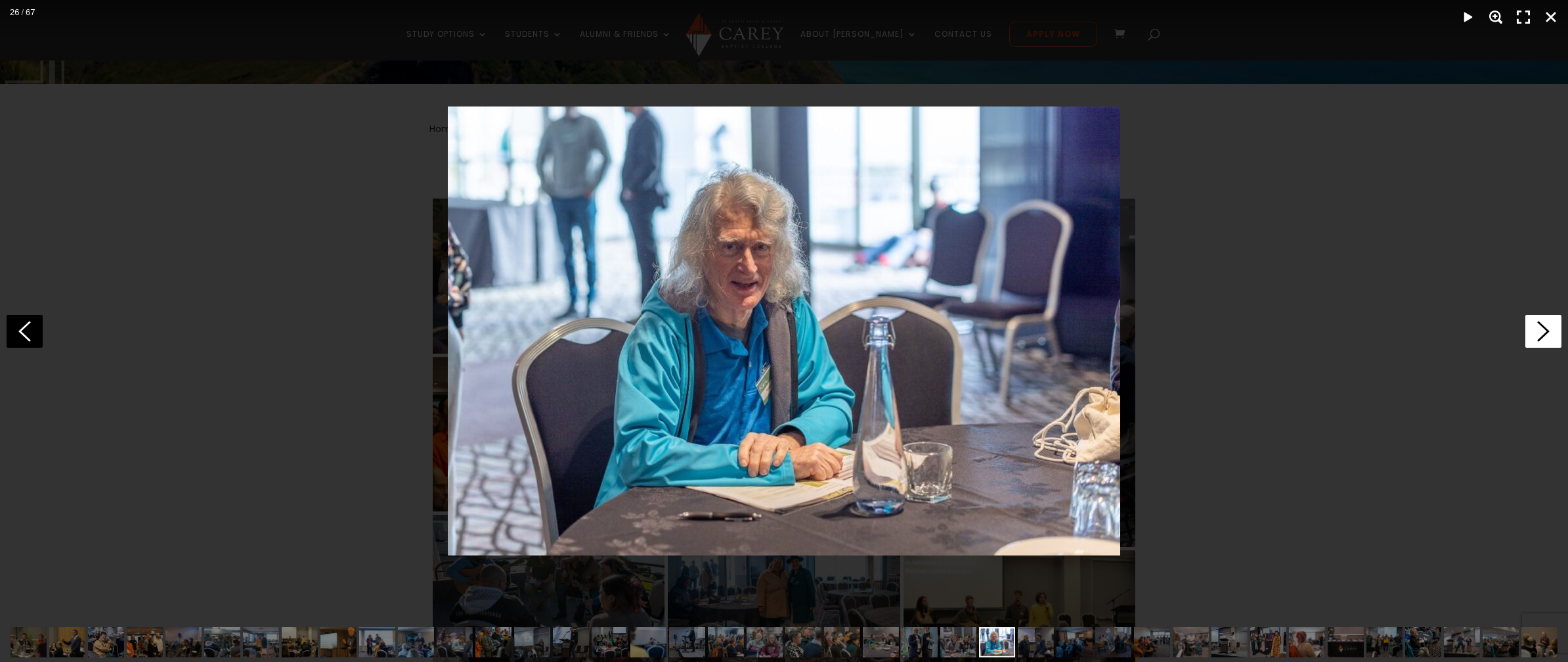
click at [1534, 331] on icon at bounding box center [1544, 331] width 36 height 33
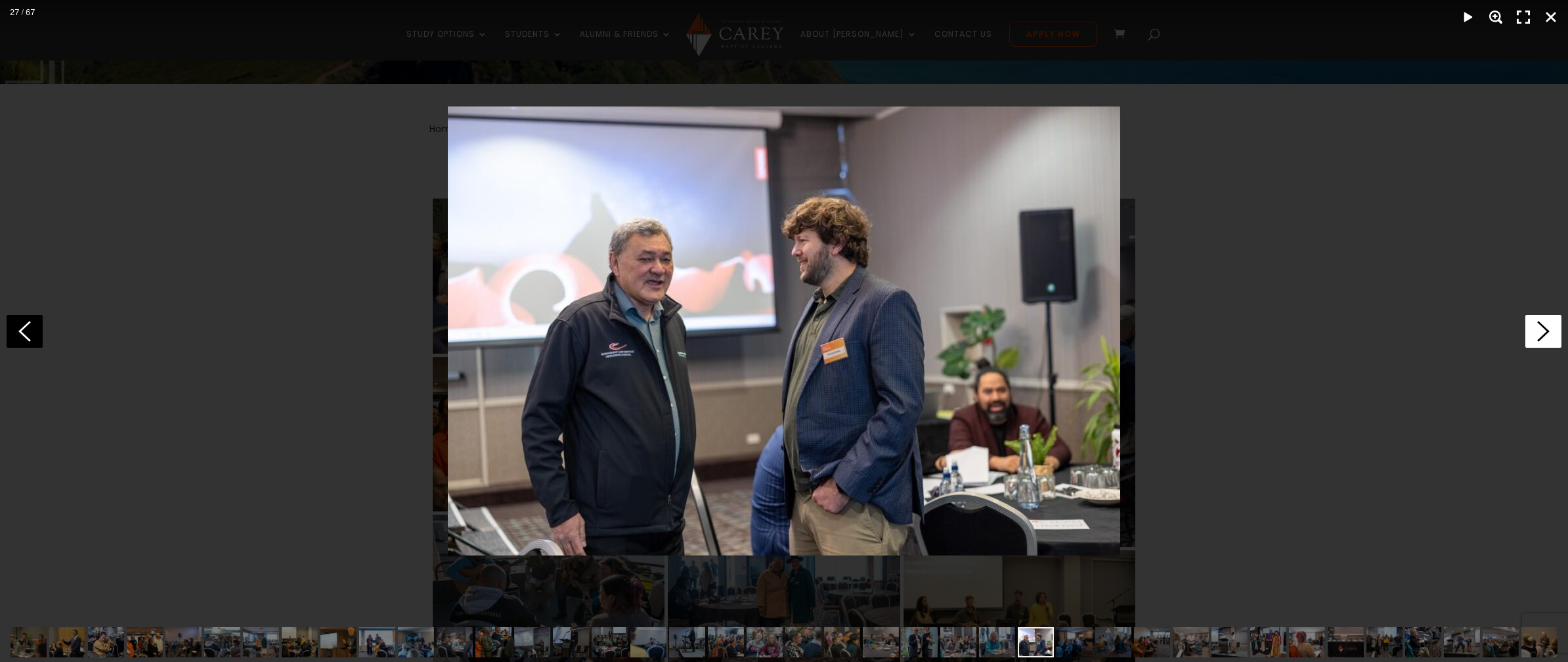
click at [1534, 331] on icon at bounding box center [1544, 331] width 36 height 33
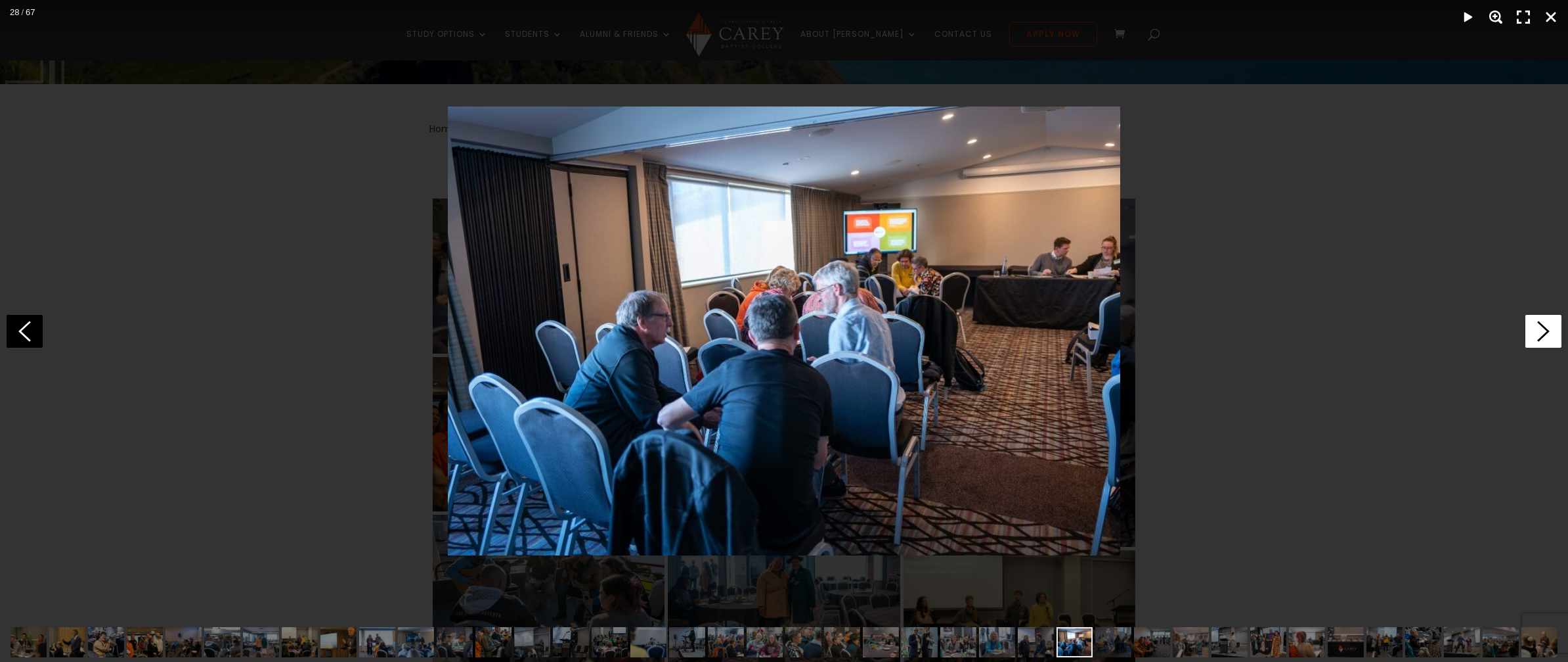
click at [1534, 331] on icon at bounding box center [1544, 331] width 36 height 33
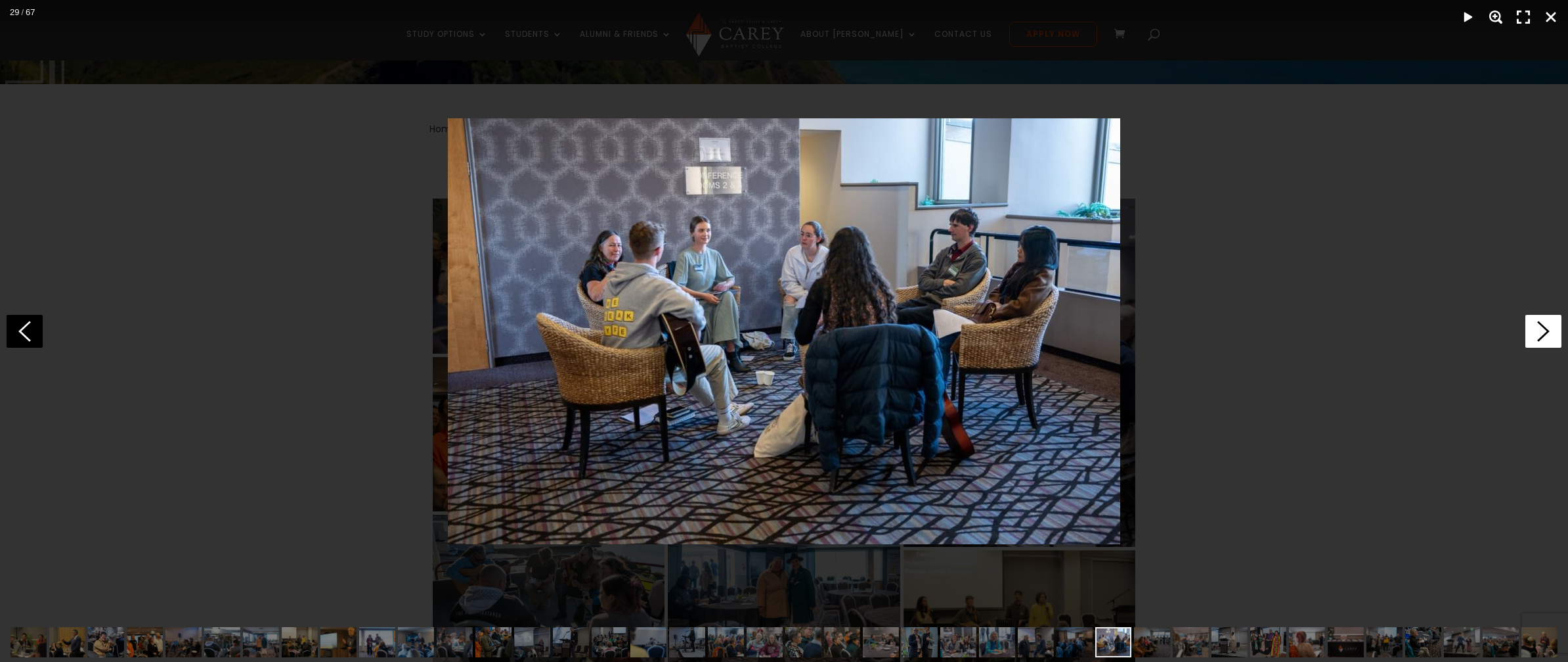
click at [1534, 331] on icon at bounding box center [1544, 331] width 36 height 33
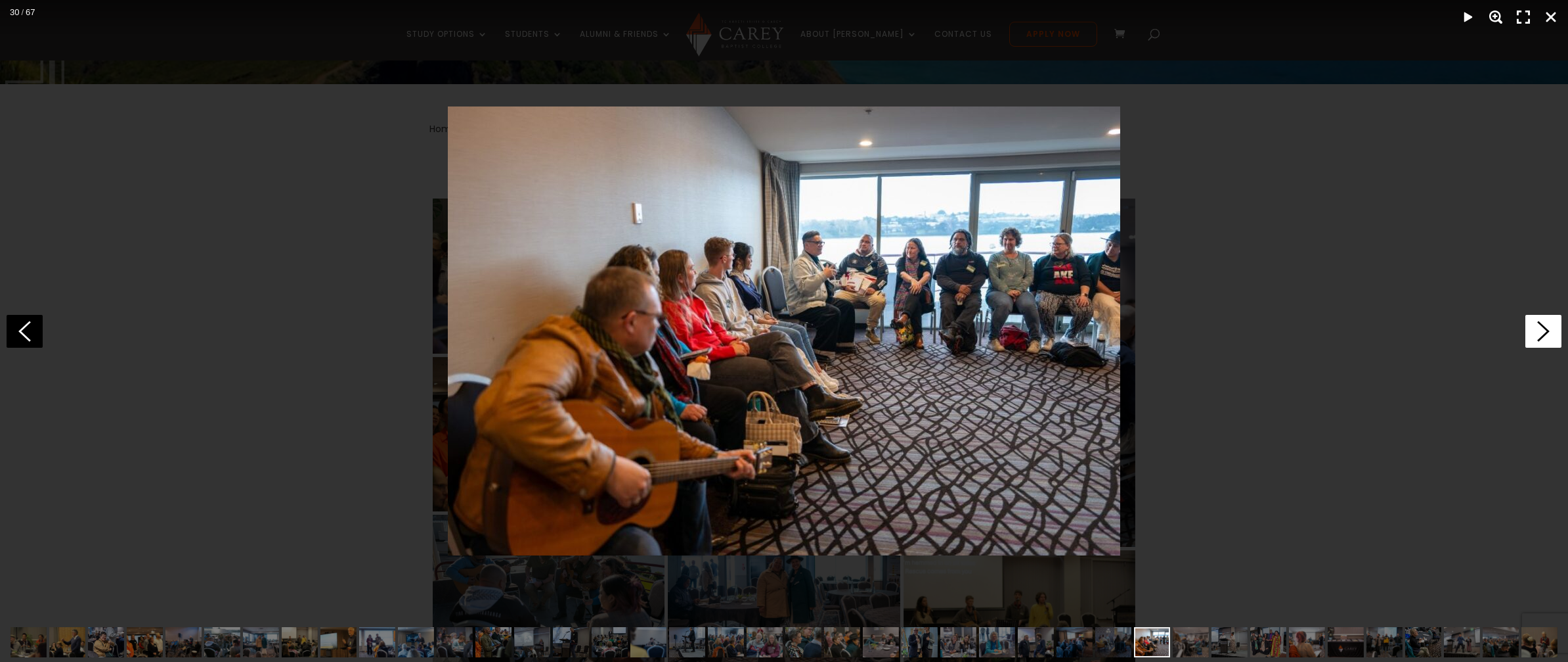
click at [1534, 331] on icon at bounding box center [1544, 331] width 36 height 33
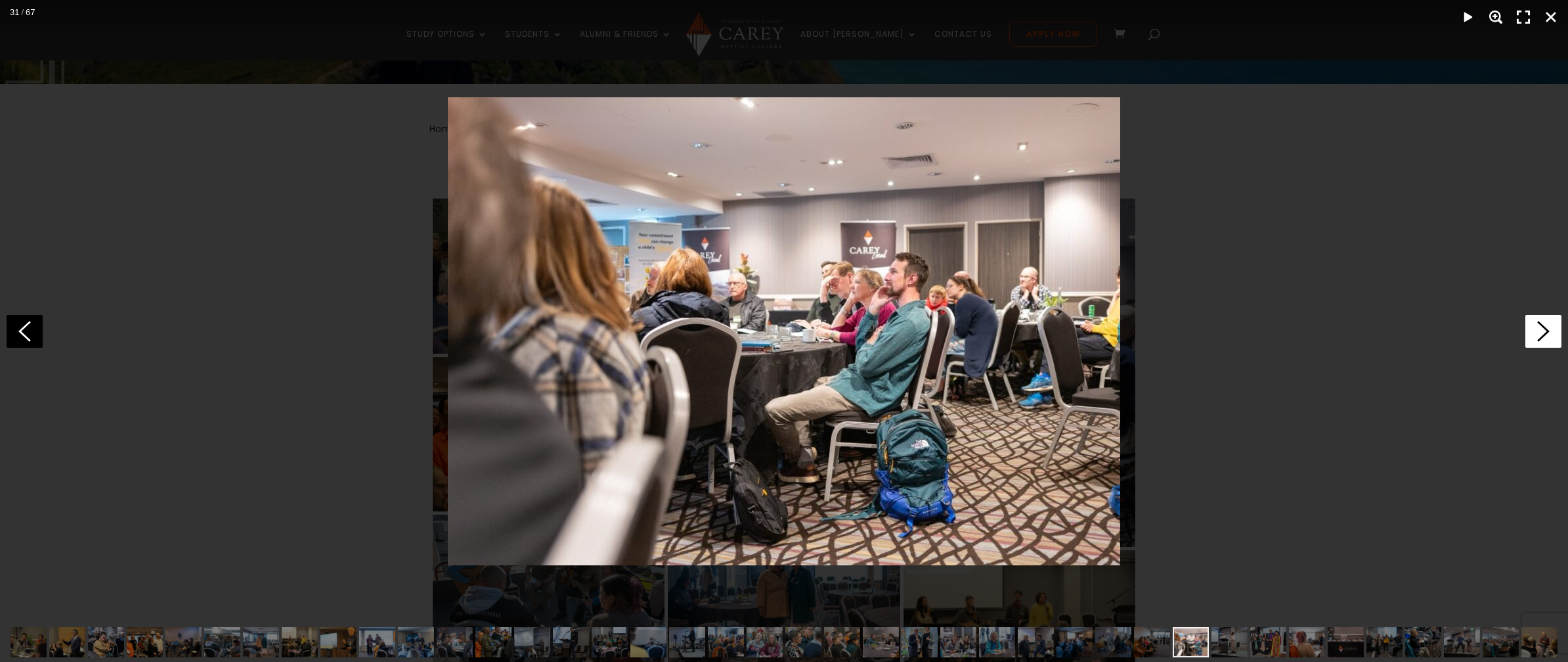
click at [1534, 331] on icon at bounding box center [1544, 331] width 36 height 33
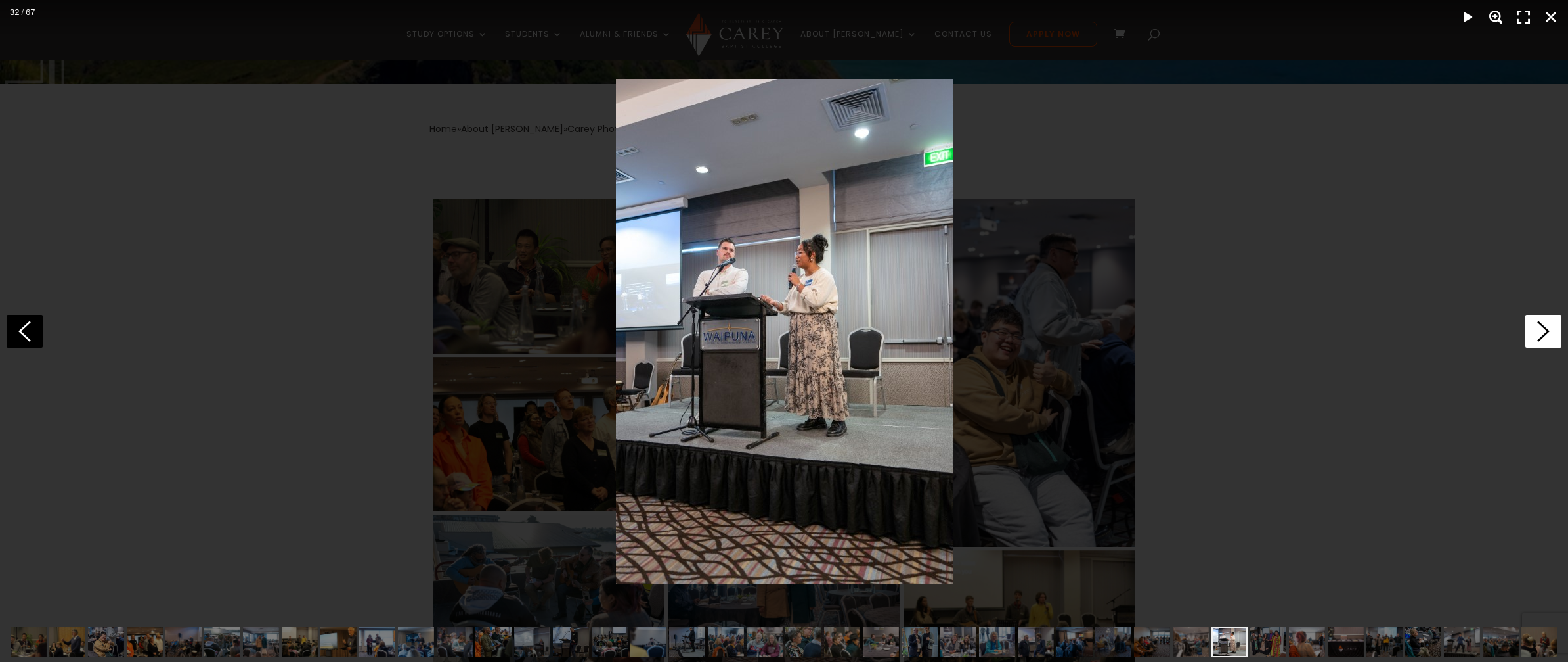
click at [1534, 331] on icon at bounding box center [1544, 331] width 36 height 33
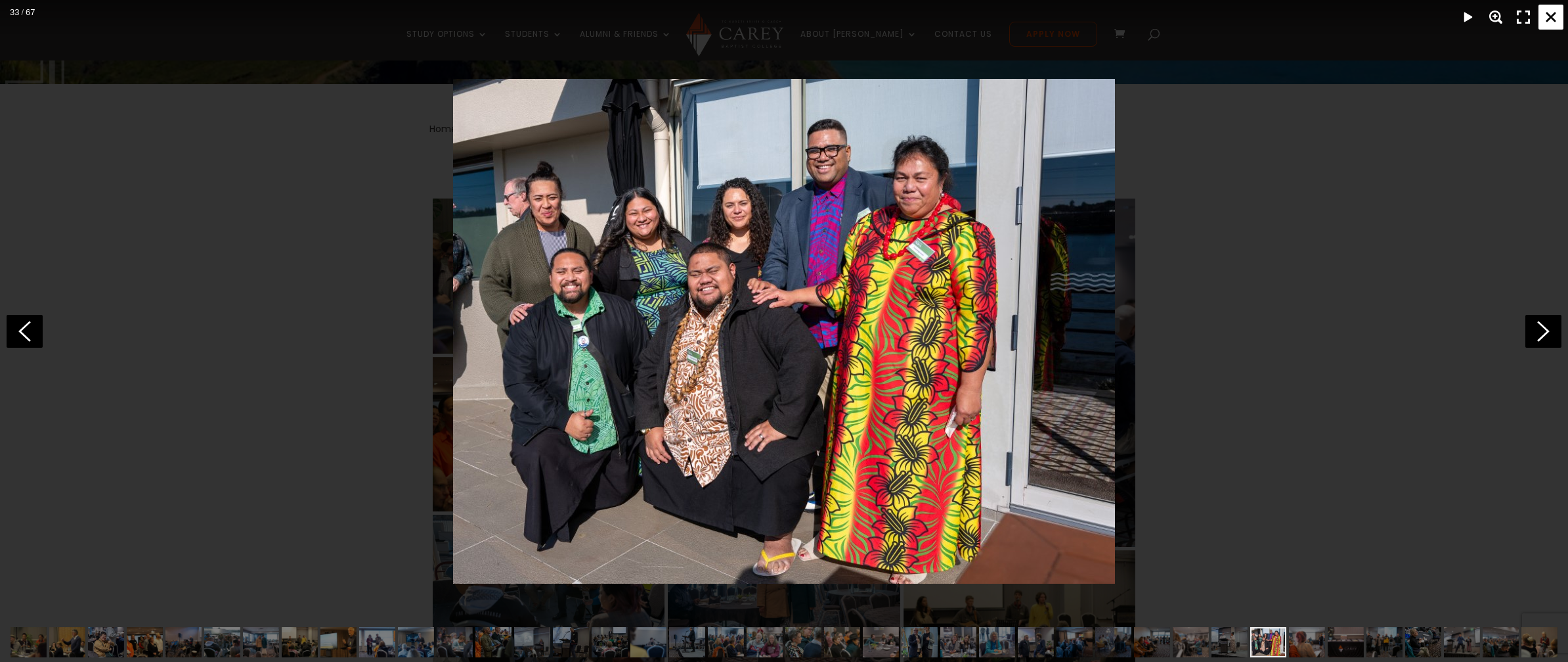
click at [1547, 17] on div "Close" at bounding box center [1551, 17] width 25 height 25
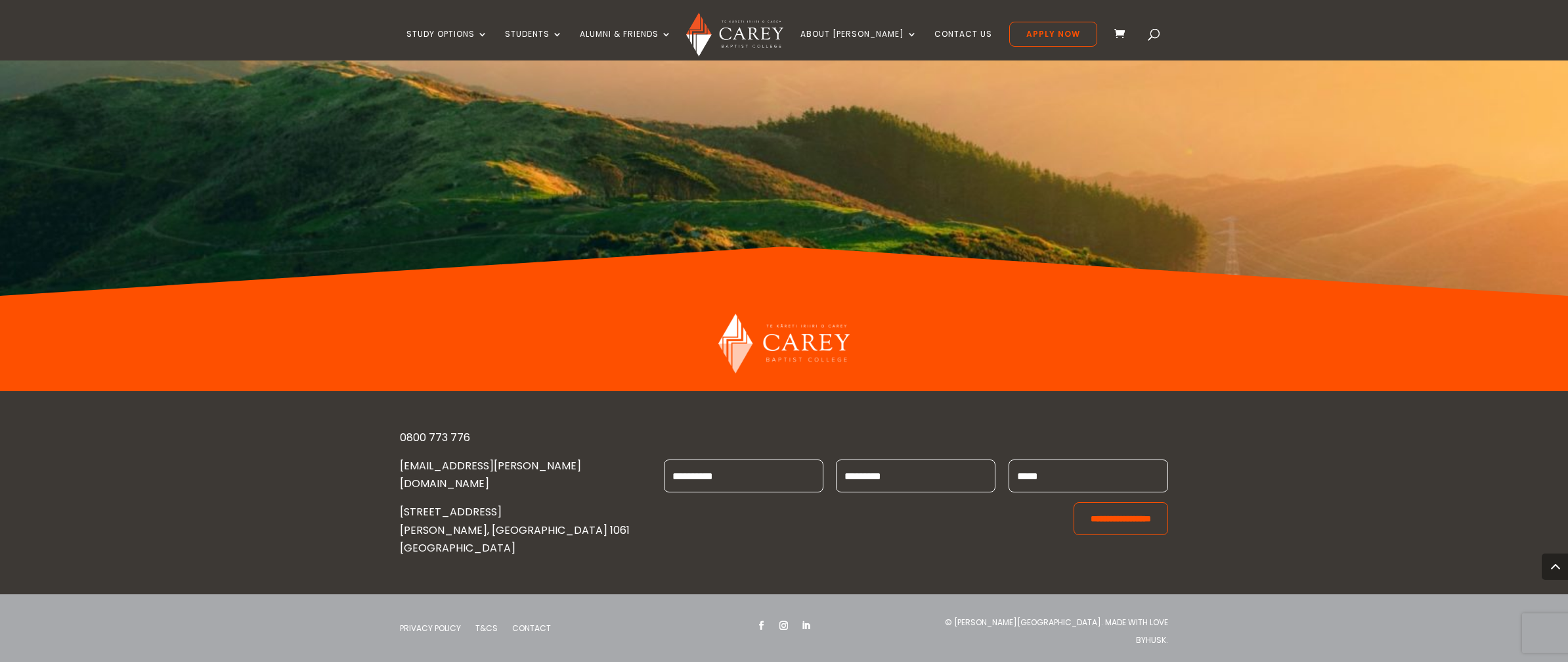
scroll to position [4195, 0]
